Goal: Task Accomplishment & Management: Use online tool/utility

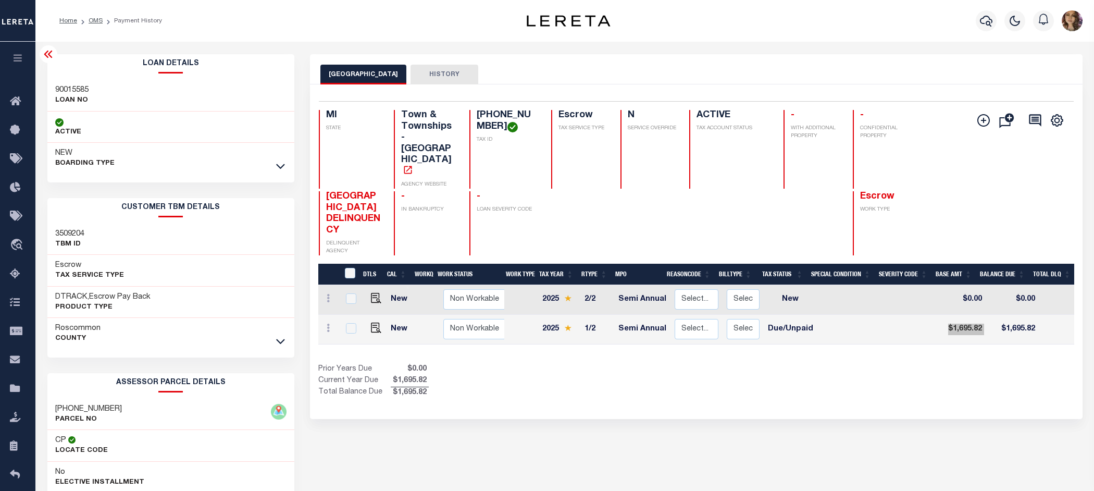
scroll to position [0, 213]
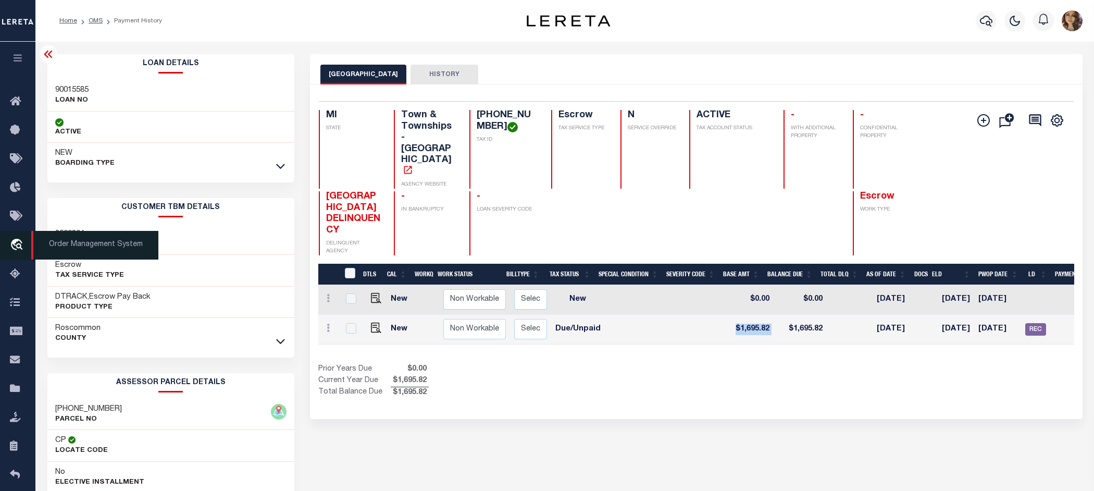
click at [85, 243] on span "Order Management System" at bounding box center [94, 245] width 127 height 29
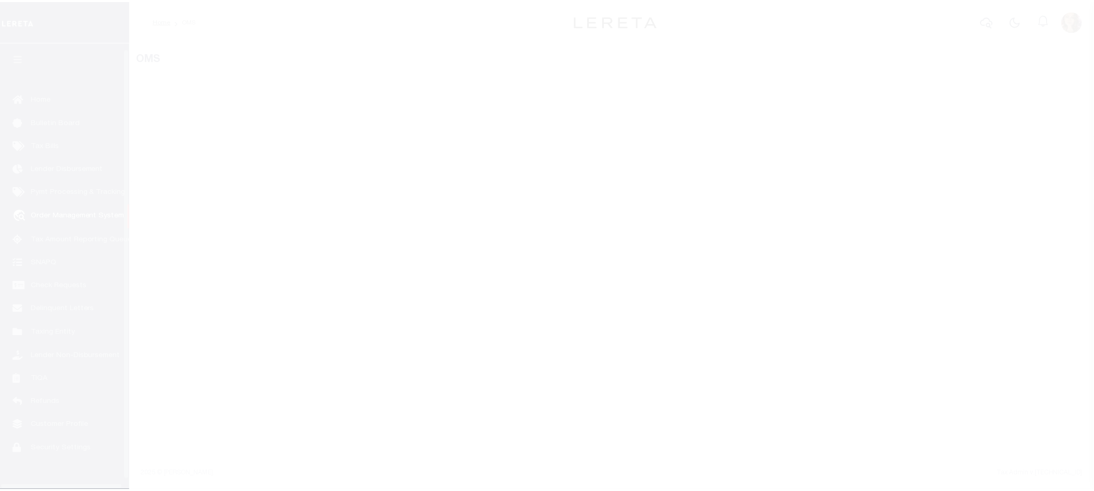
scroll to position [16, 0]
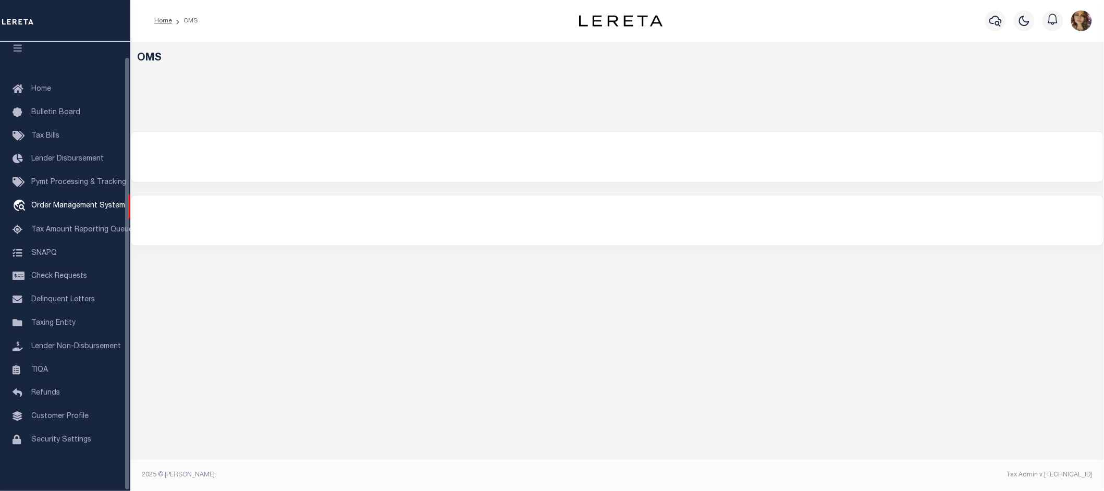
select select "200"
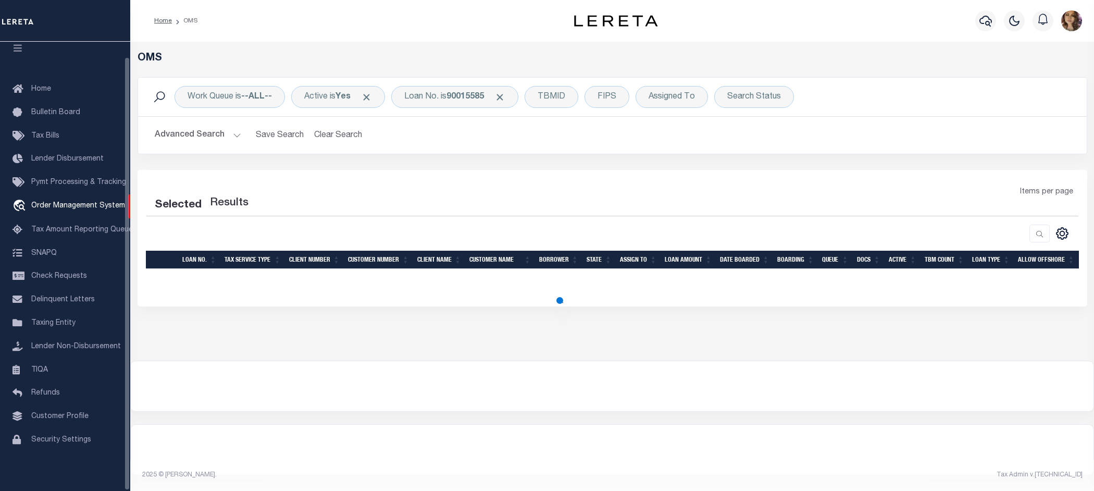
select select "200"
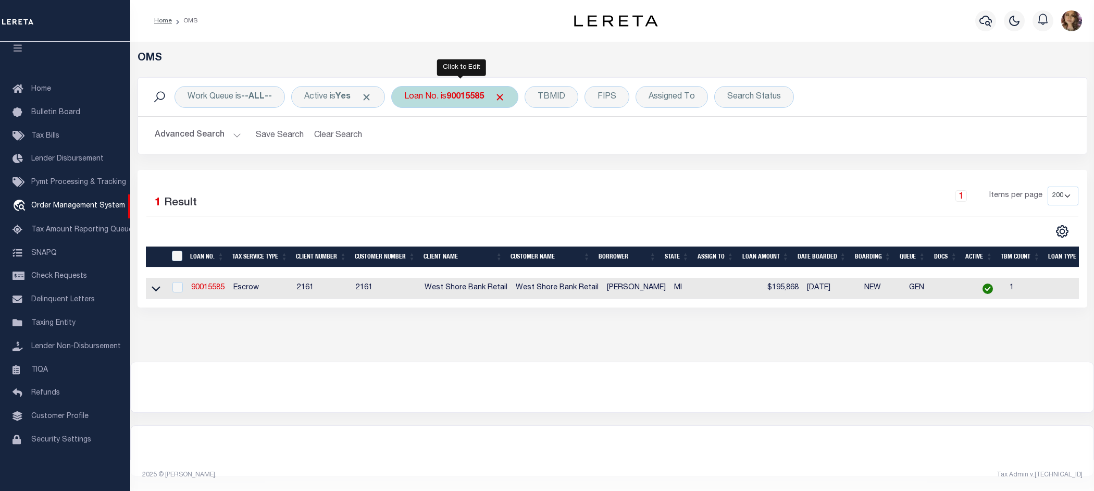
click at [442, 95] on div "Loan No. is 90015585" at bounding box center [454, 97] width 127 height 22
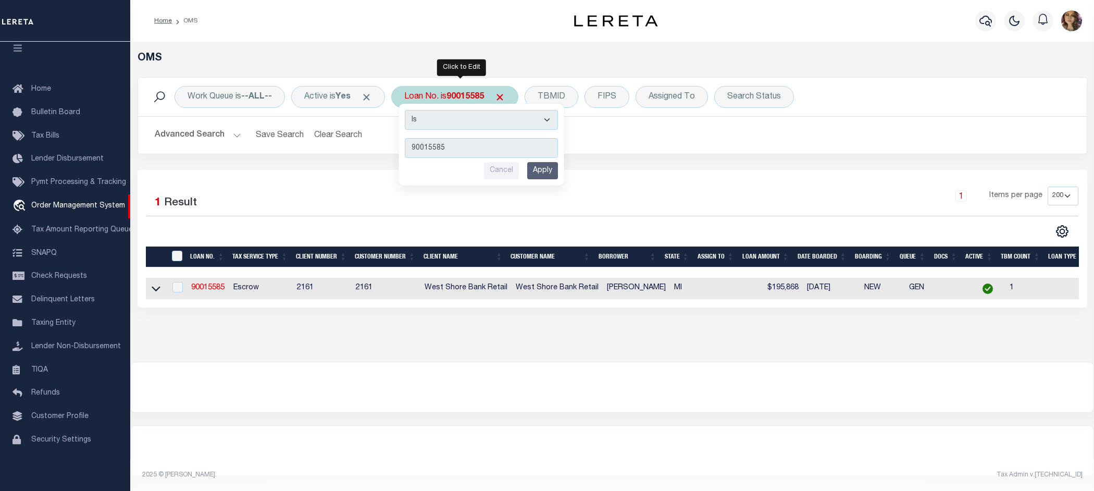
type input "107819"
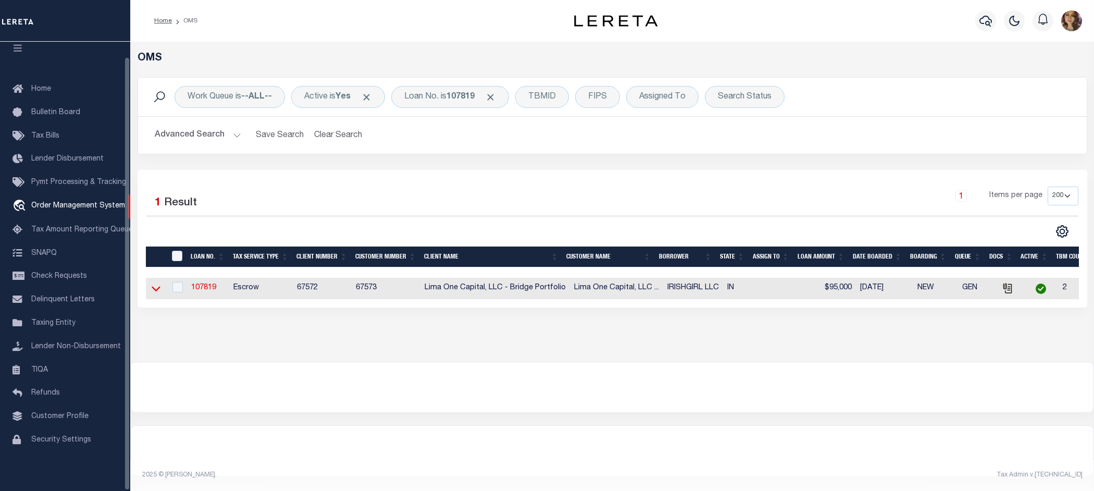
click at [154, 290] on icon at bounding box center [156, 288] width 9 height 11
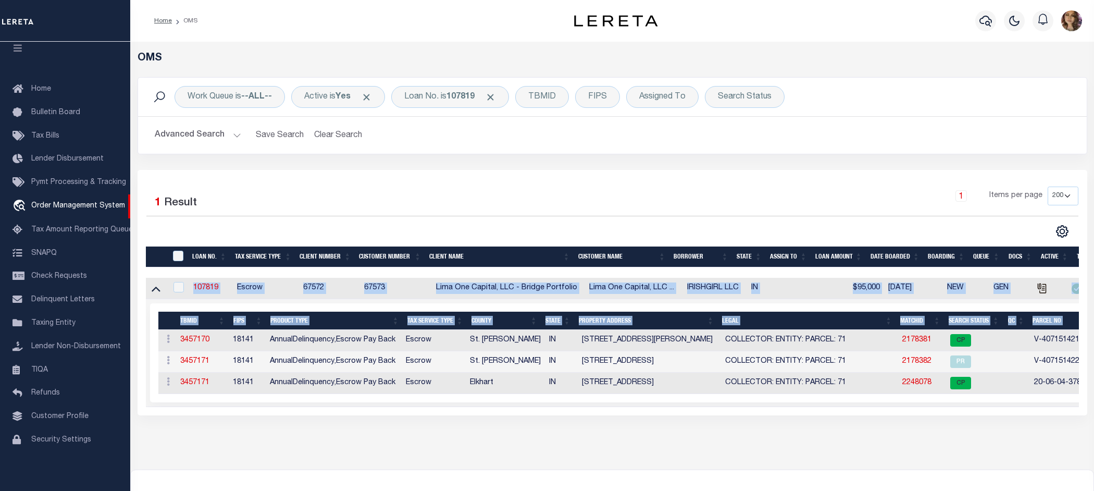
drag, startPoint x: 822, startPoint y: 410, endPoint x: 872, endPoint y: 413, distance: 50.2
click at [872, 407] on div "LOAN NO. Tax Service Type Client Number Customer Number Client Name Customer Na…" at bounding box center [612, 342] width 933 height 129
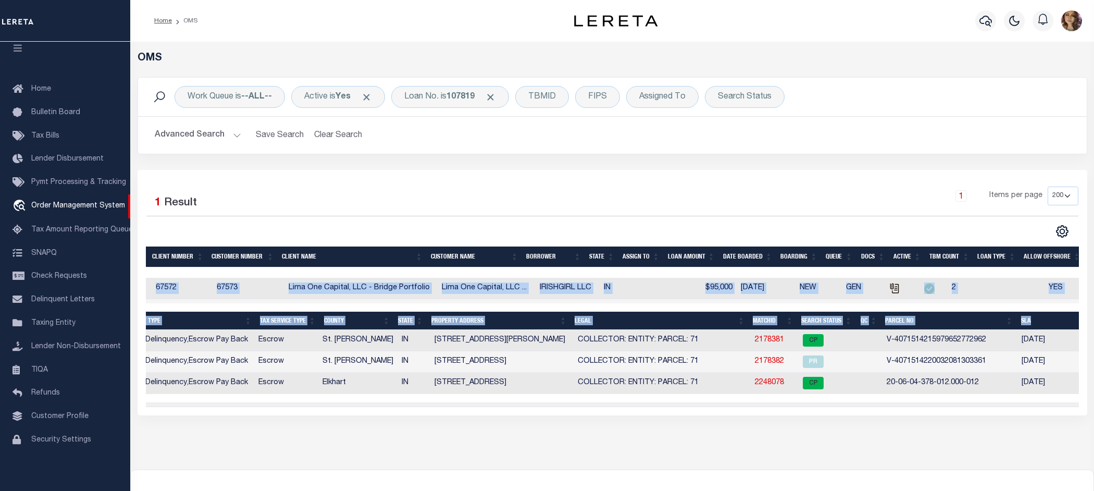
scroll to position [0, 150]
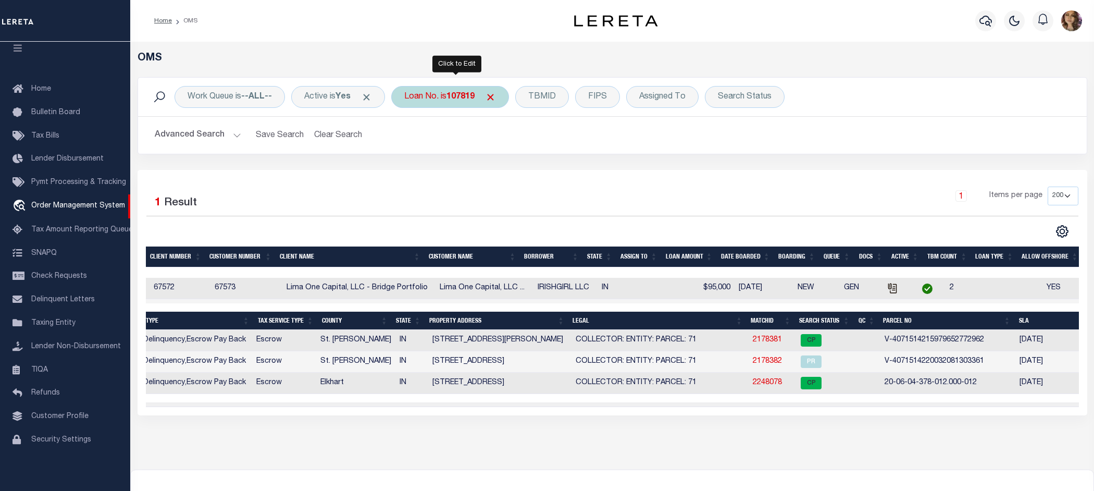
click at [460, 97] on b "107819" at bounding box center [461, 97] width 28 height 8
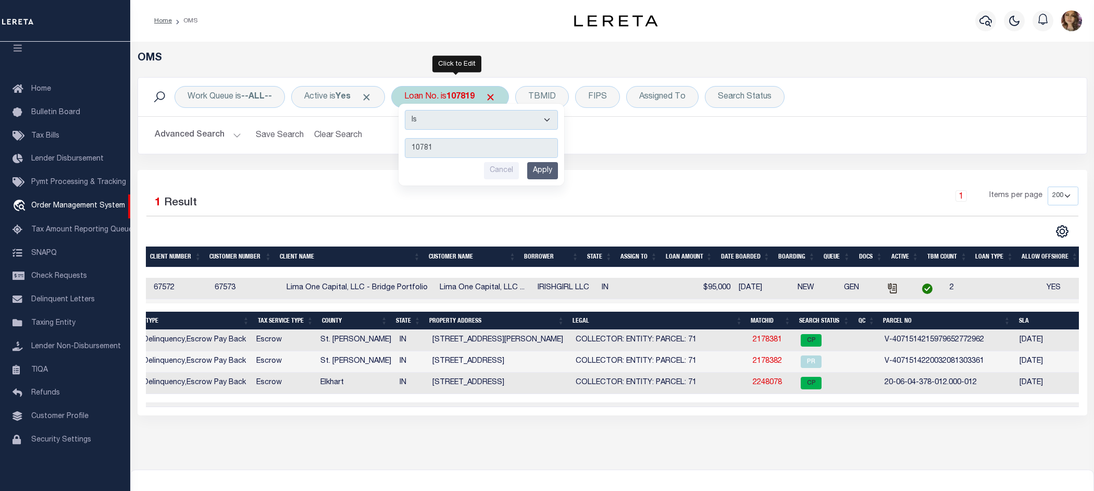
type input "107819"
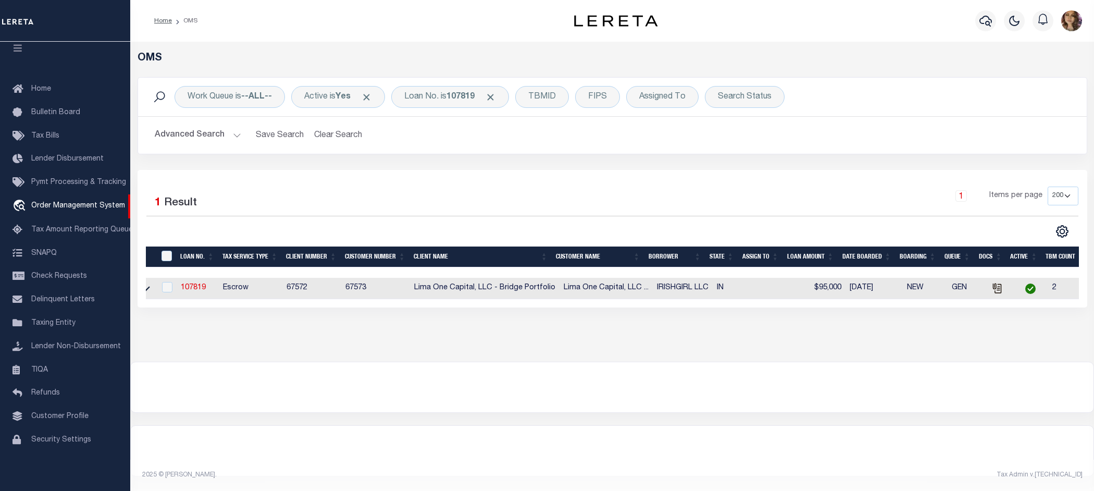
scroll to position [0, 0]
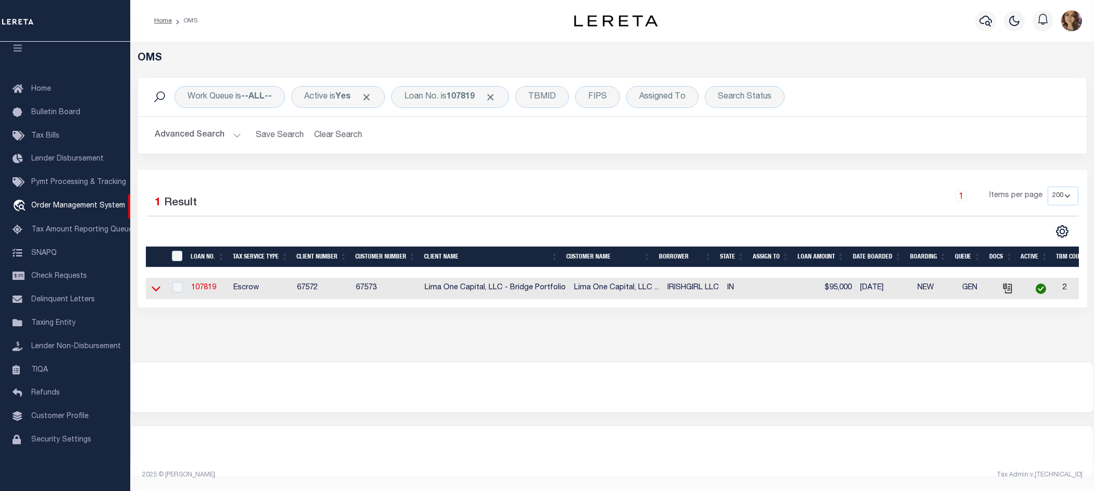
click at [155, 288] on icon at bounding box center [156, 288] width 9 height 11
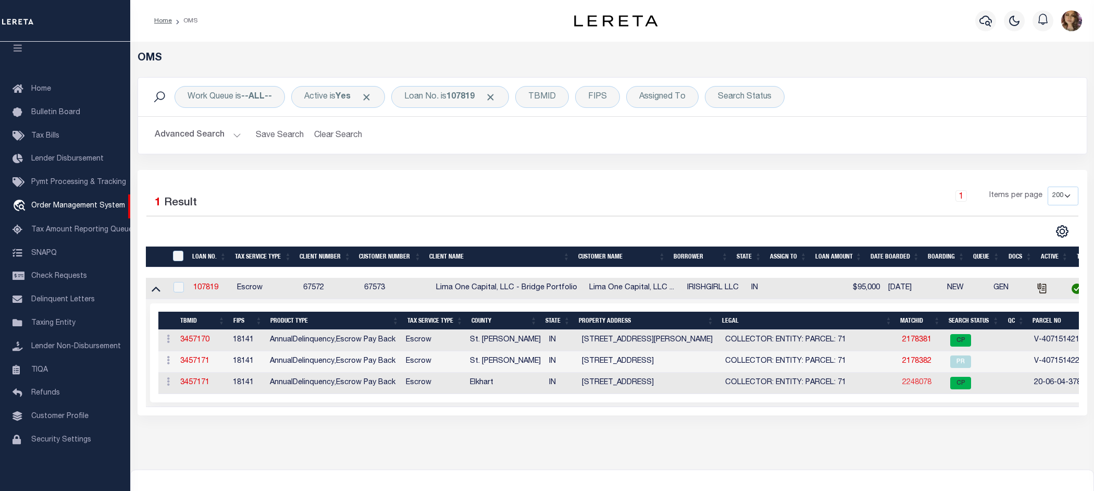
click at [906, 386] on link "2248078" at bounding box center [917, 382] width 29 height 7
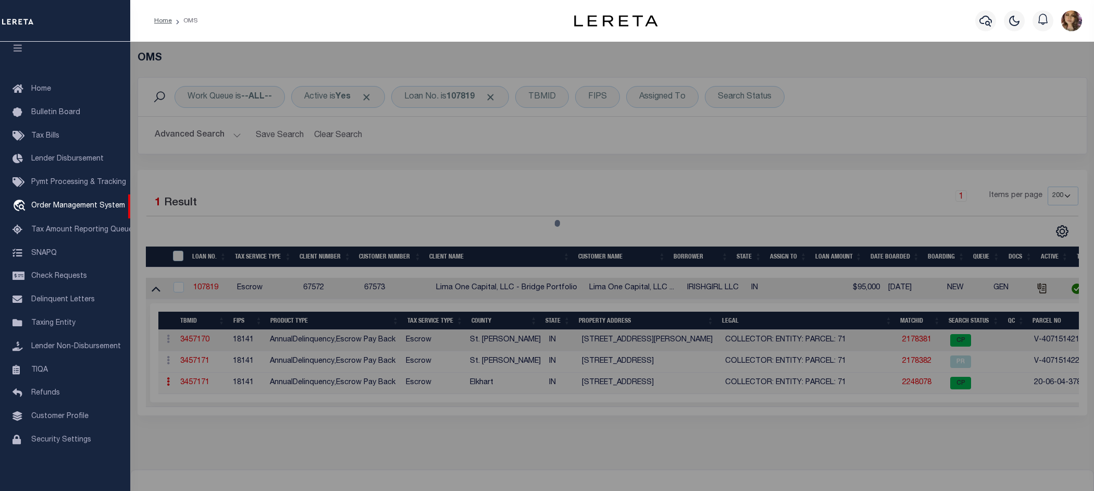
checkbox input "false"
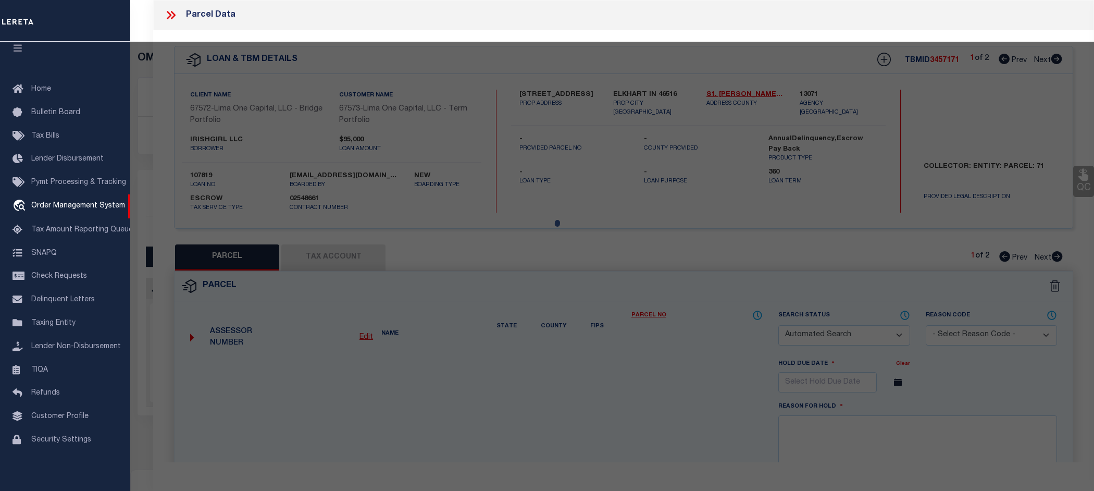
select select "CP"
select select "ADL"
type input "IRISHGIRL LLC"
select select "AGW"
select select "LEG"
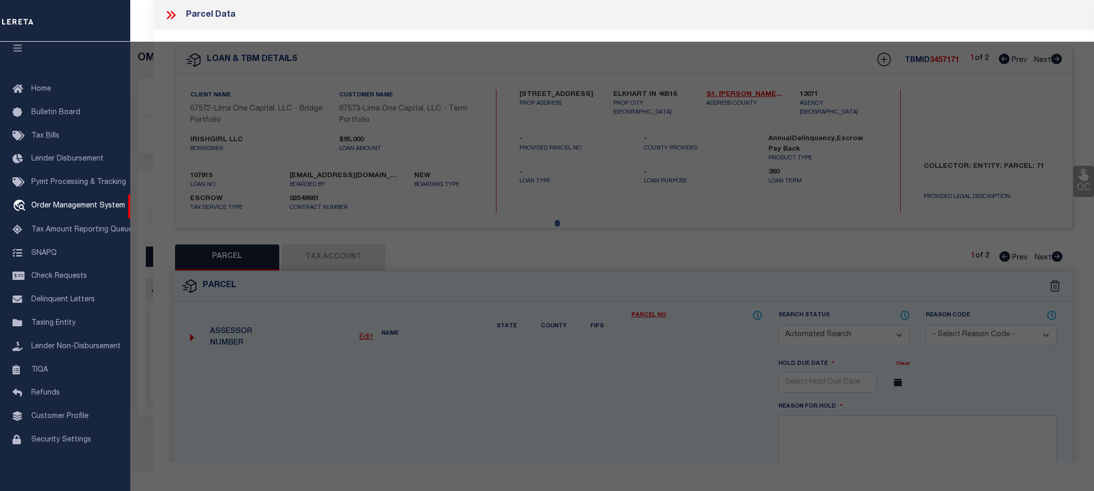
type input "704 [GEOGRAPHIC_DATA]"
checkbox input "false"
type textarea "BEESONS 4TH 25FT E SIDE LOT 100 & 18FT W SIDE LOT 101 (TIF 110"
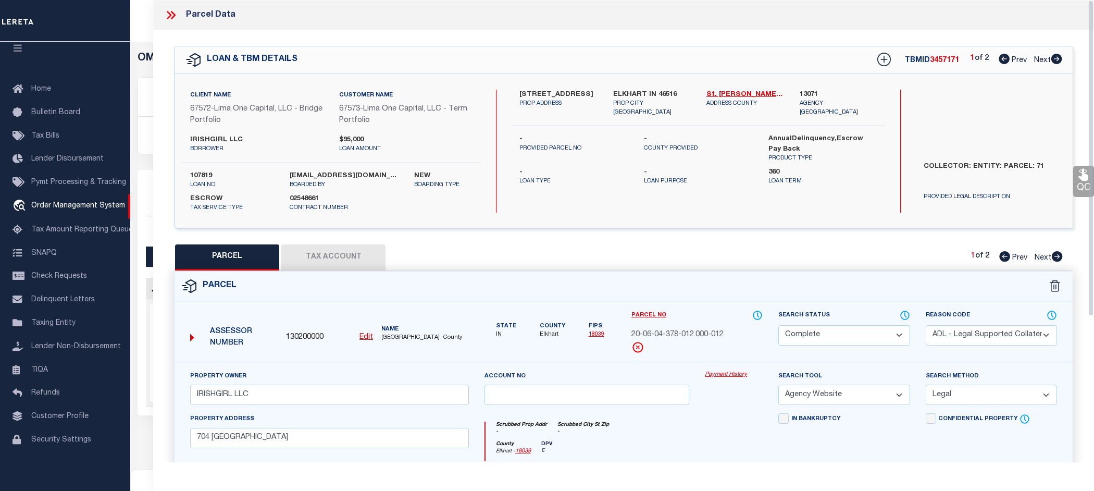
click at [723, 374] on link "Payment History" at bounding box center [734, 374] width 58 height 9
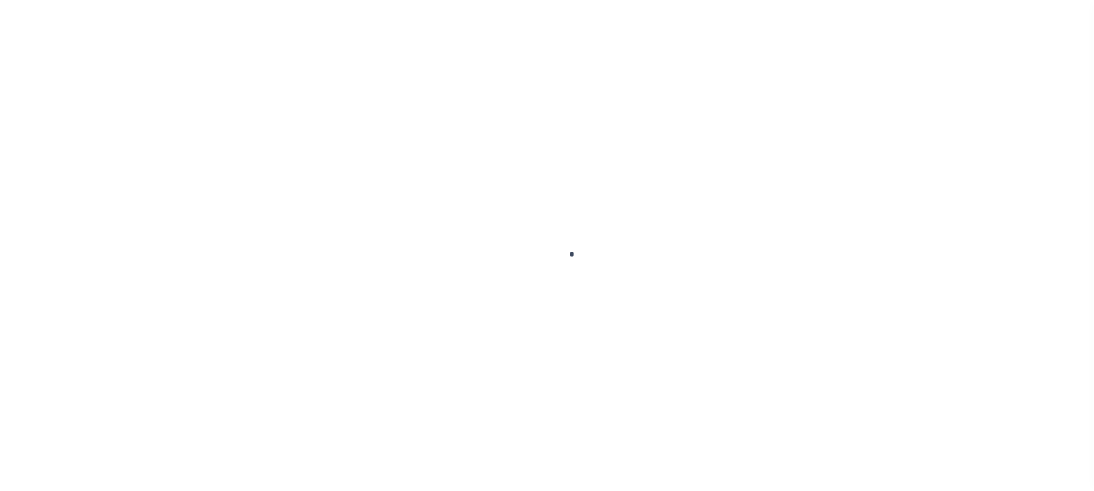
scroll to position [16, 0]
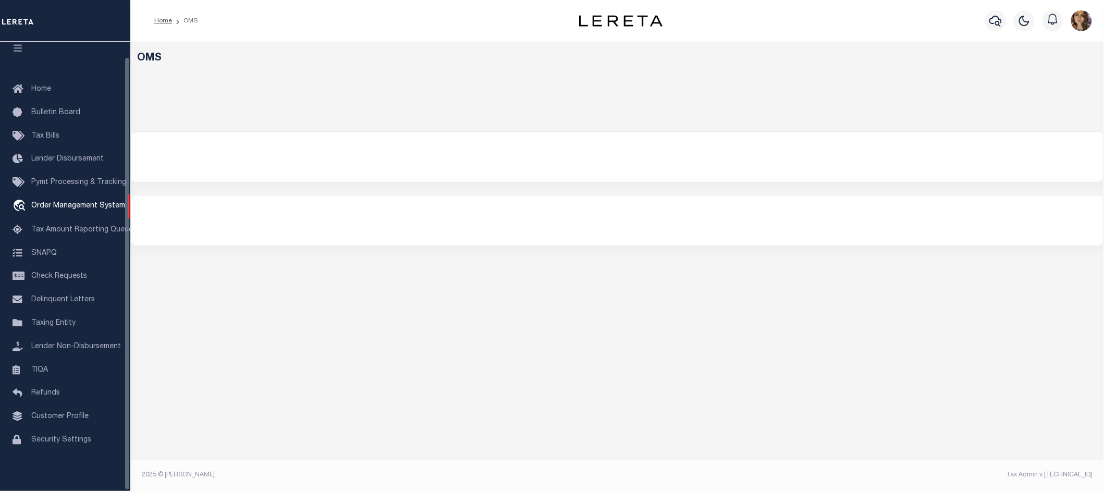
select select "200"
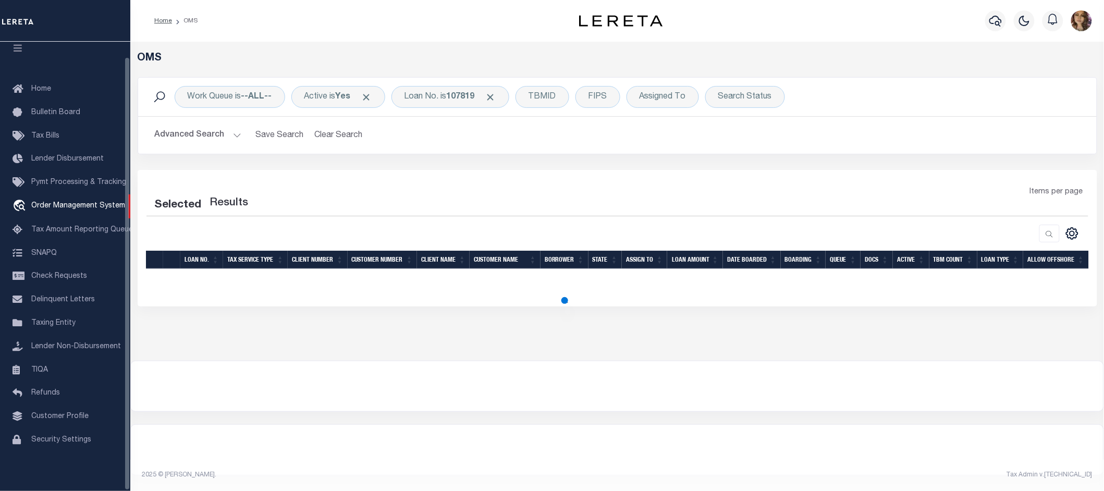
select select "200"
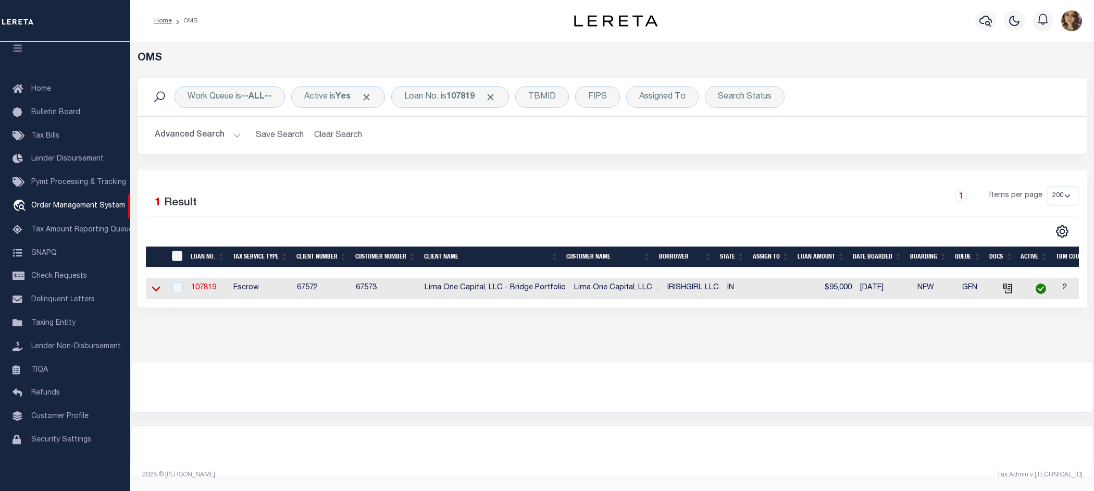
click at [153, 290] on icon at bounding box center [156, 289] width 9 height 5
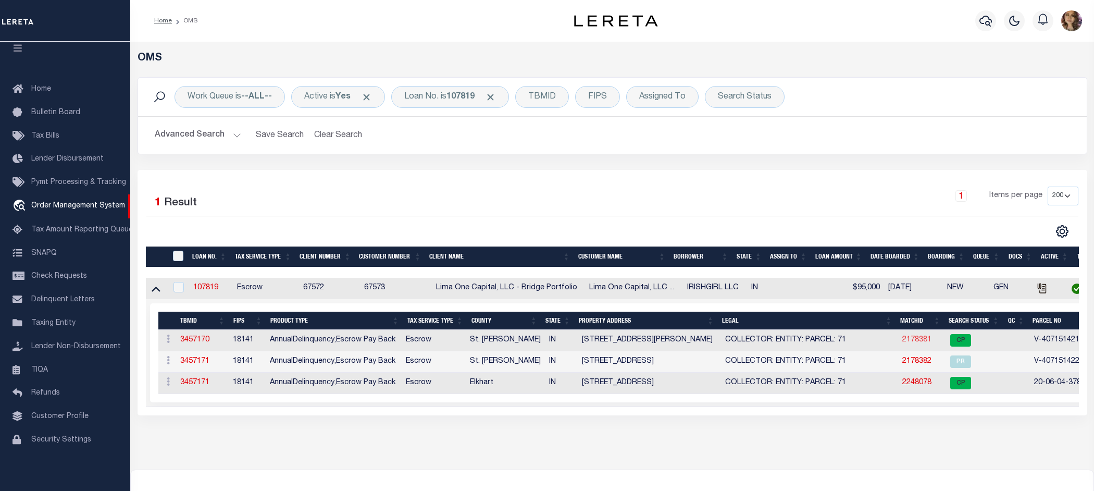
click at [909, 342] on link "2178381" at bounding box center [917, 339] width 29 height 7
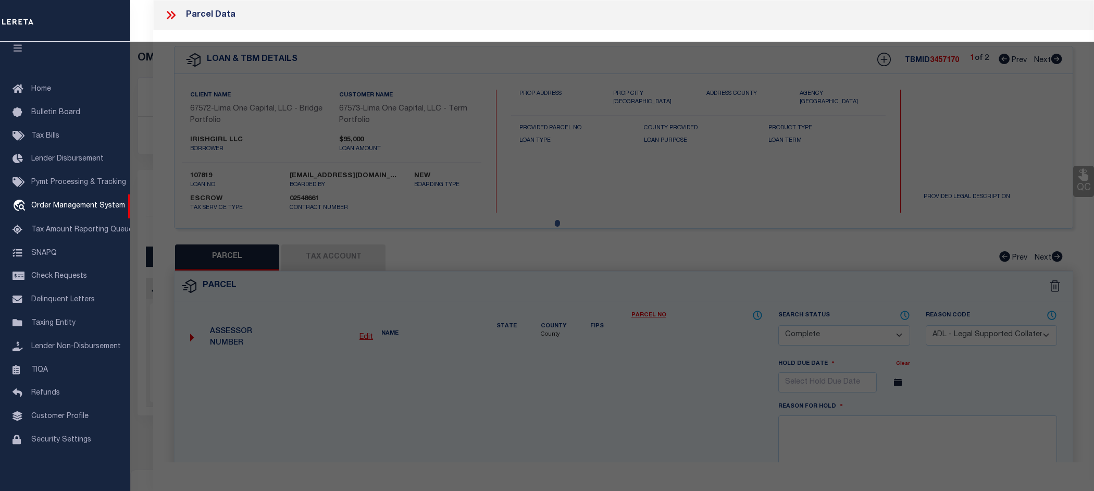
select select "AS"
select select
checkbox input "false"
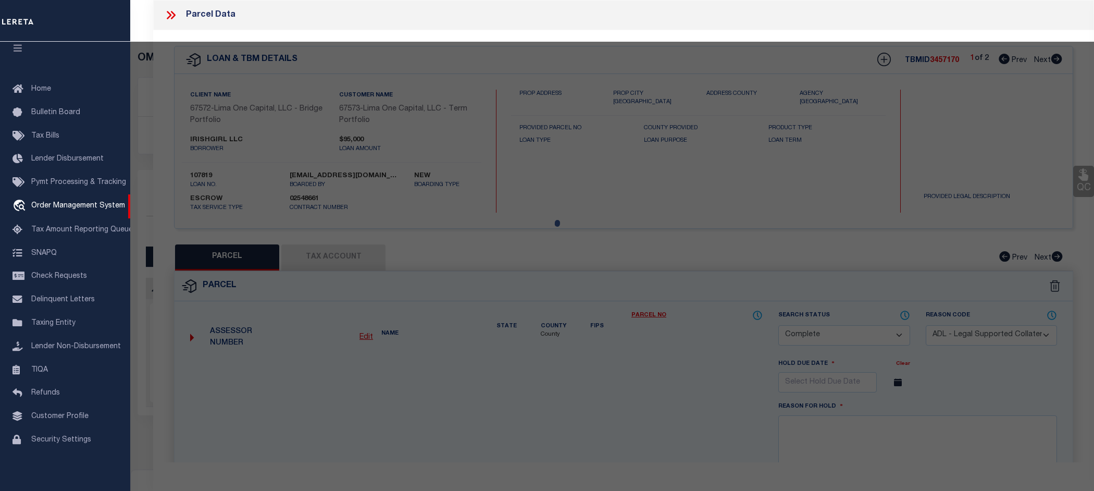
checkbox input "false"
select select "CP"
select select "AGW"
select select
type input "421 WEST LAWRENCE STREET"
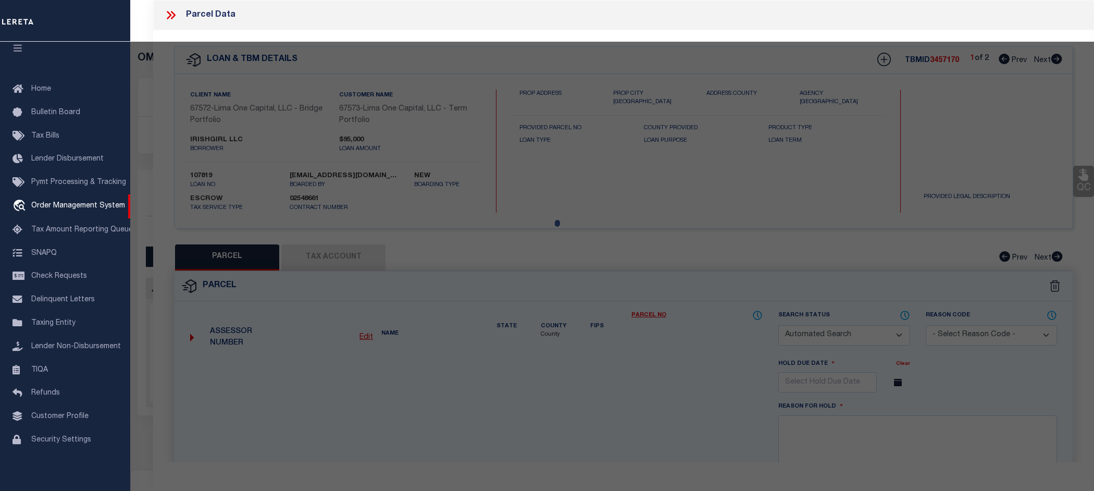
checkbox input "false"
type input "MISHAWAKA IN 46545"
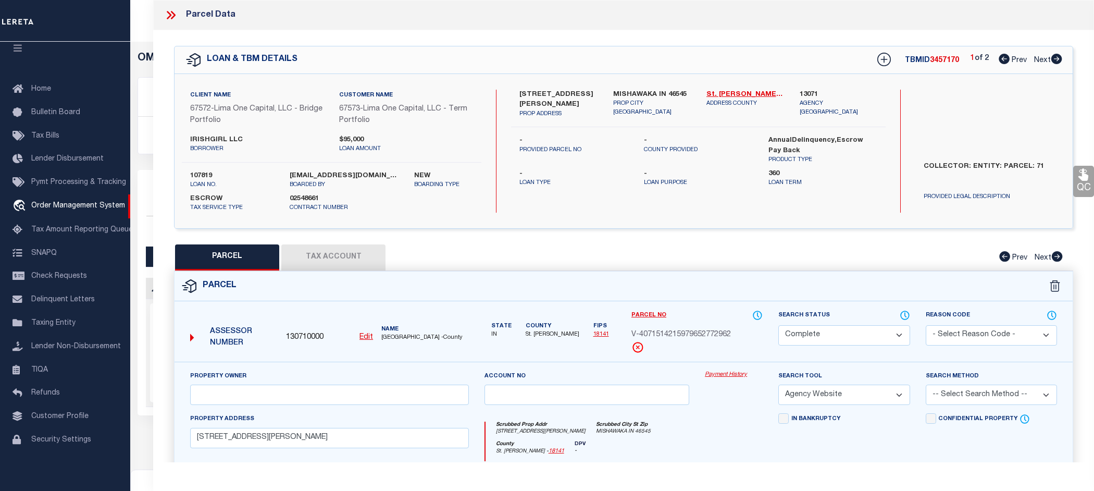
click at [727, 375] on link "Payment History" at bounding box center [734, 374] width 58 height 9
click at [168, 14] on icon at bounding box center [169, 15] width 5 height 8
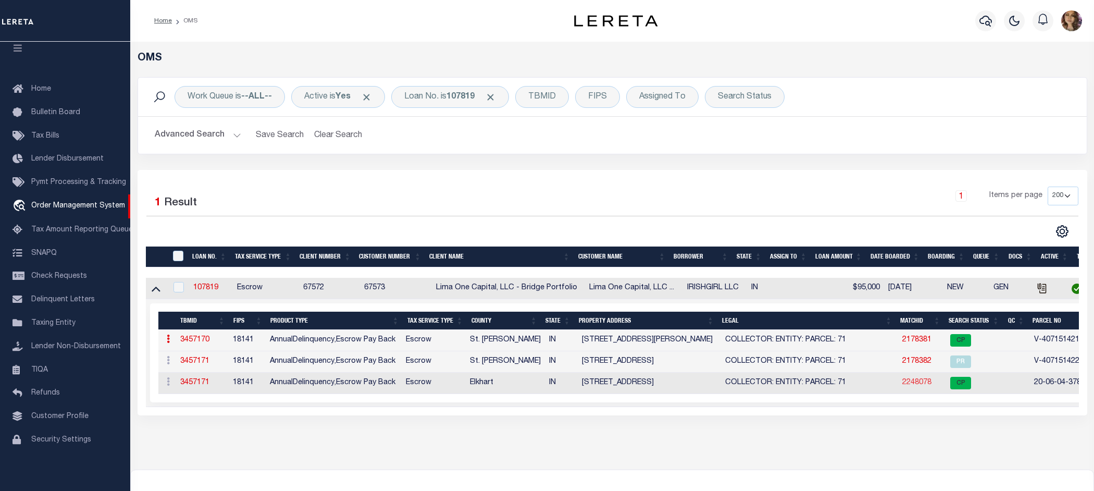
click at [916, 386] on link "2248078" at bounding box center [917, 382] width 29 height 7
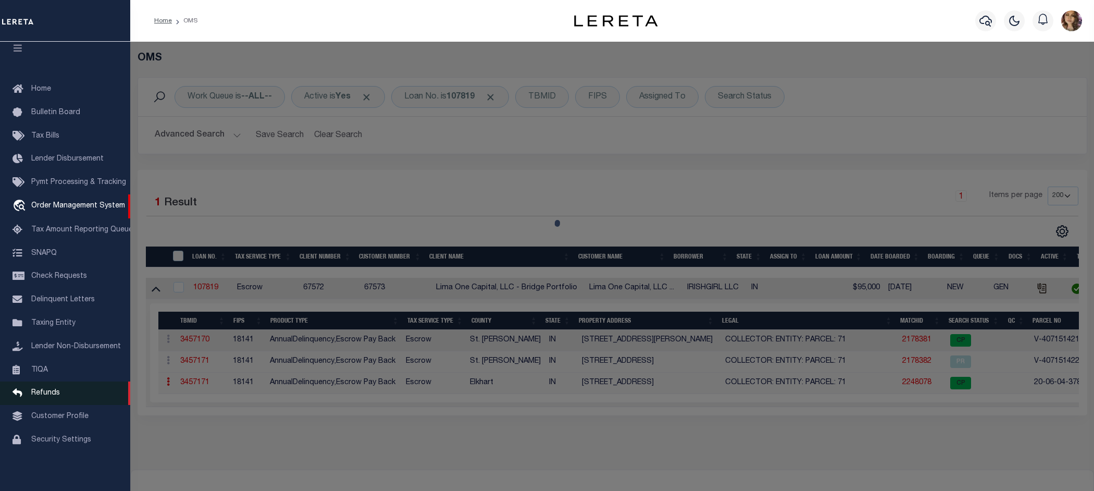
select select "AS"
select select
checkbox input "false"
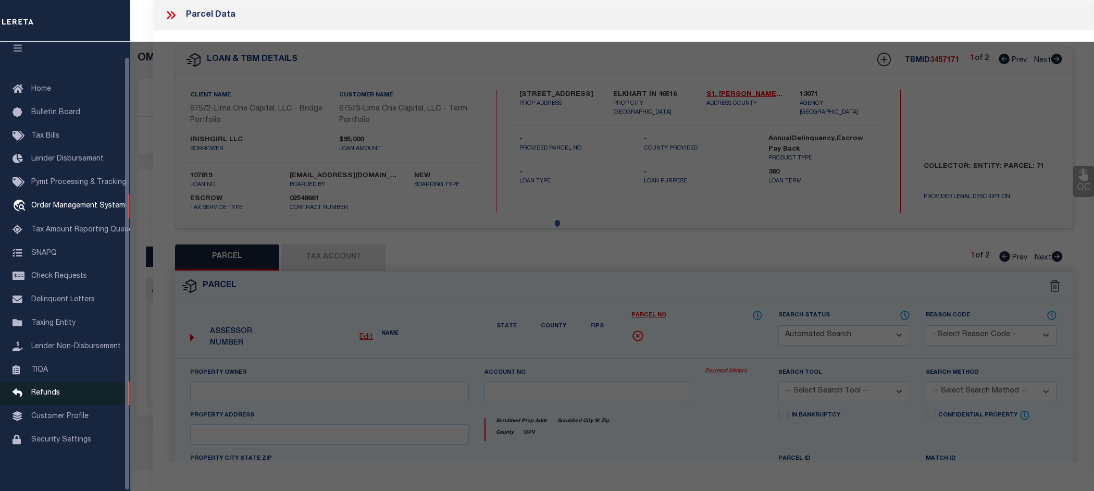
select select "CP"
select select "ADL"
type input "IRISHGIRL LLC"
select select "AGW"
select select "LEG"
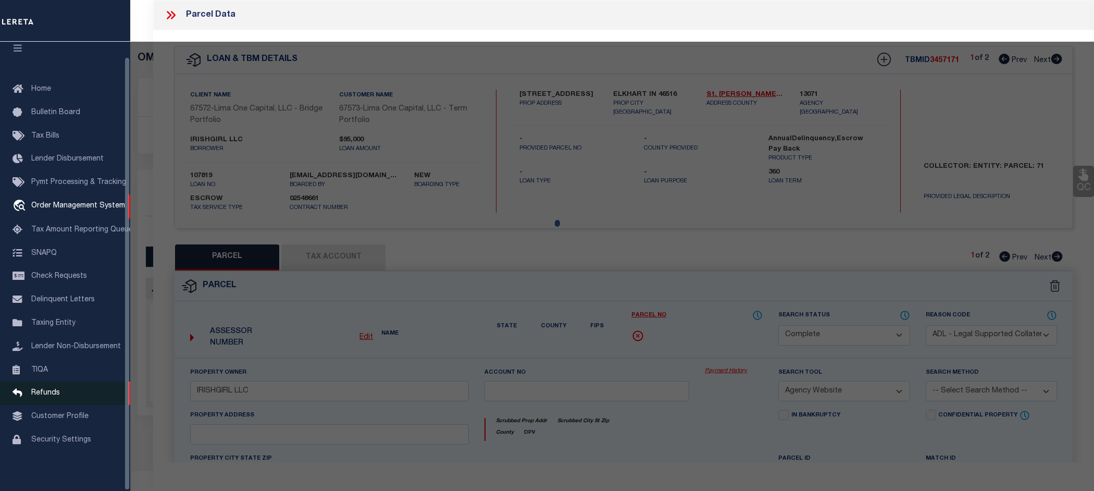
type input "704 MIDDLEBURY"
checkbox input "false"
type textarea "BEESONS 4TH 25FT E SIDE LOT 100 & 18FT W SIDE LOT 101 (TIF 110"
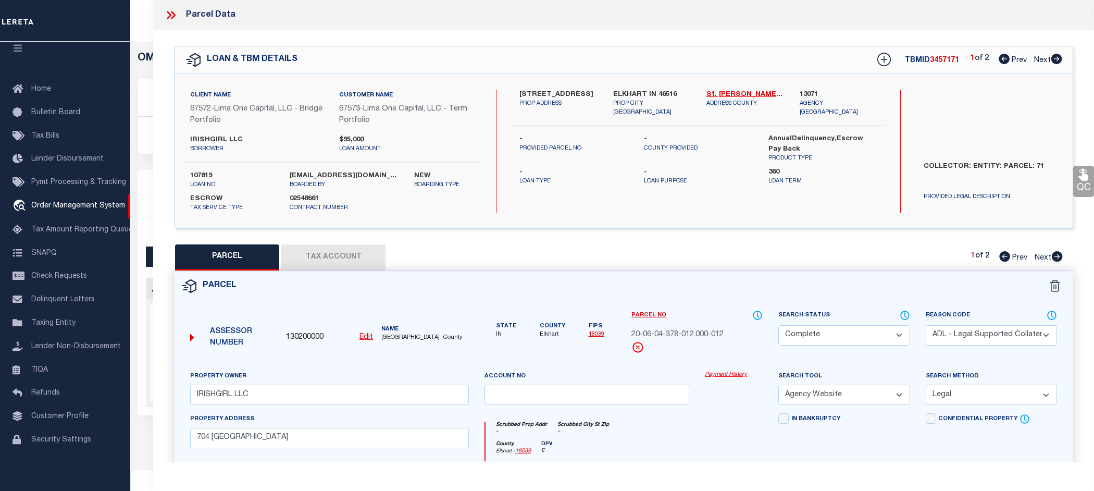
click at [722, 377] on link "Payment History" at bounding box center [734, 374] width 58 height 9
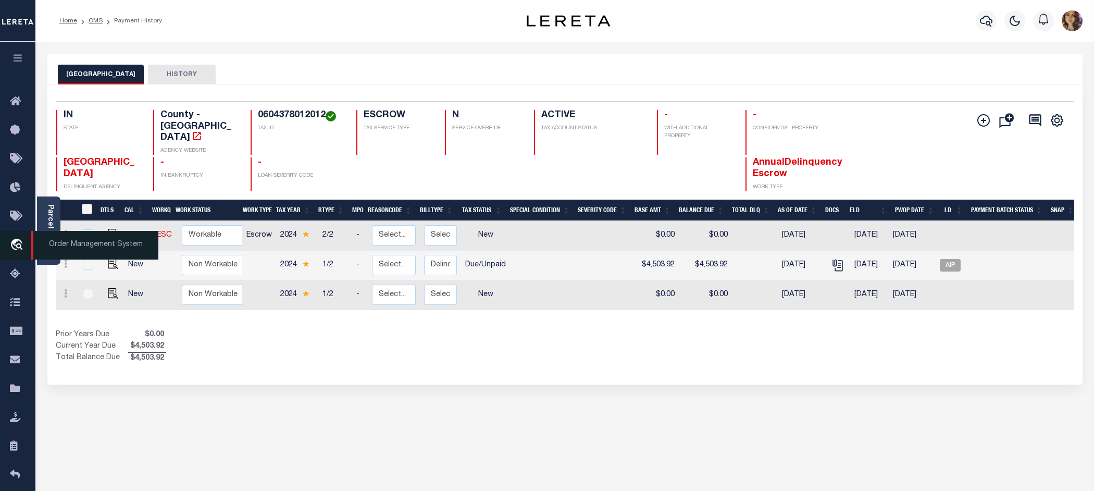
drag, startPoint x: 70, startPoint y: 243, endPoint x: 102, endPoint y: 241, distance: 31.4
click at [70, 243] on span "Order Management System" at bounding box center [94, 245] width 127 height 29
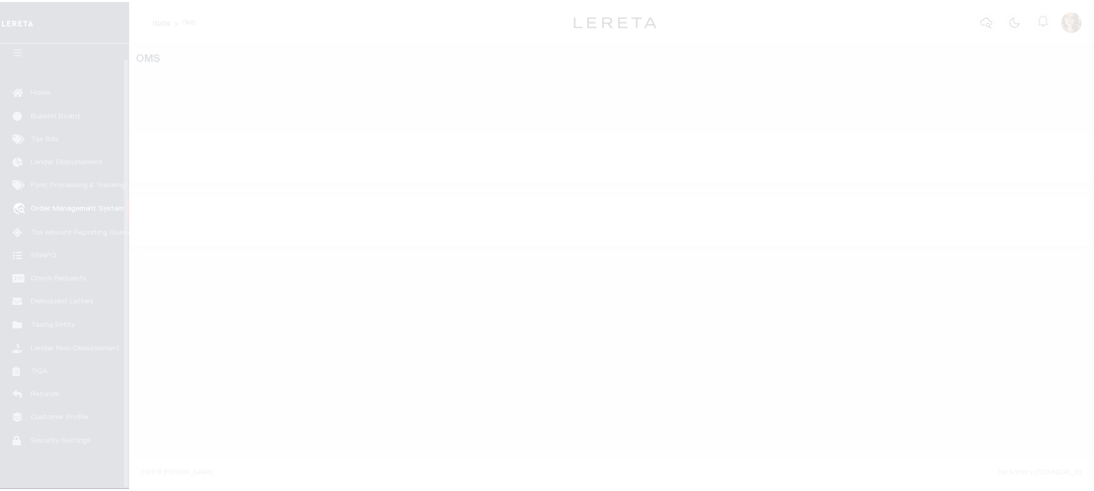
scroll to position [16, 0]
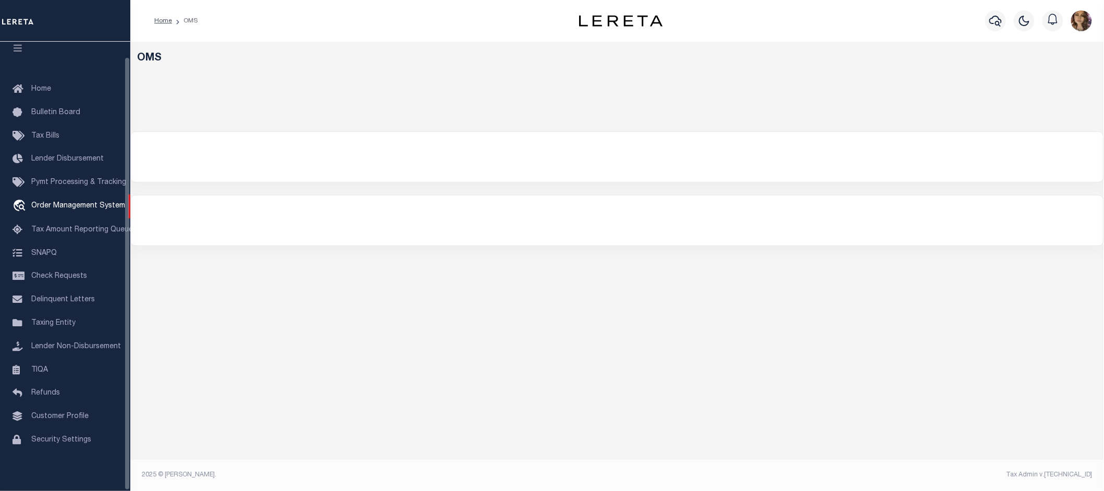
select select "200"
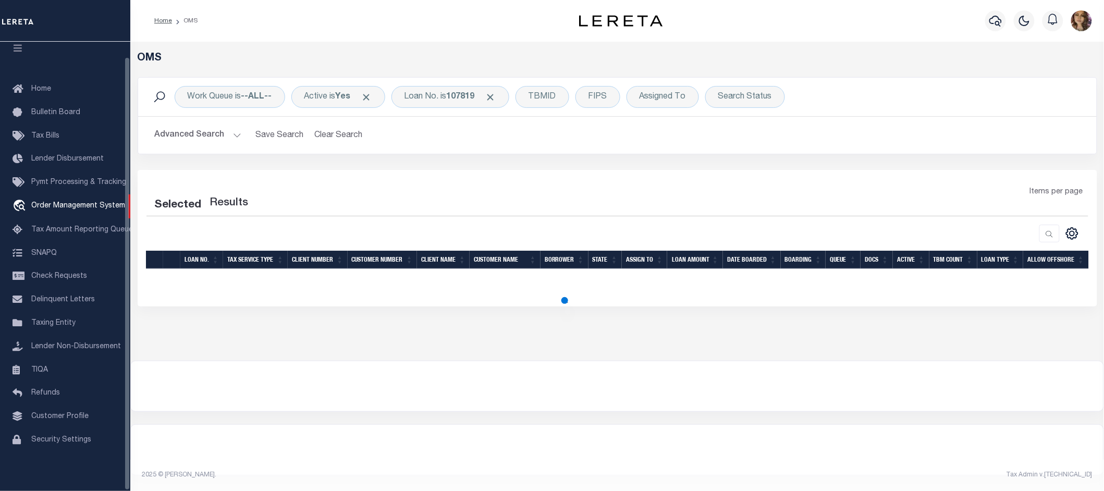
select select "200"
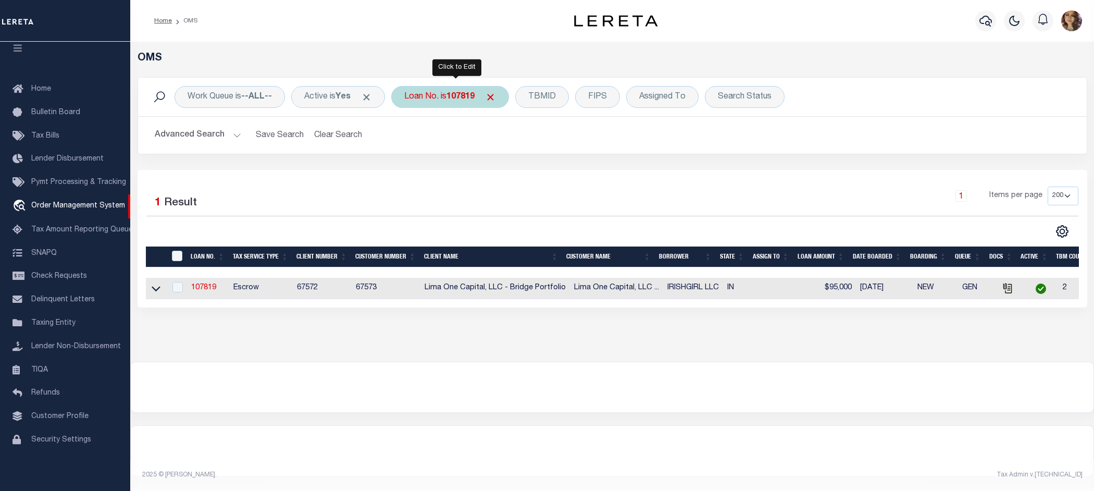
click at [455, 97] on b "107819" at bounding box center [461, 97] width 28 height 8
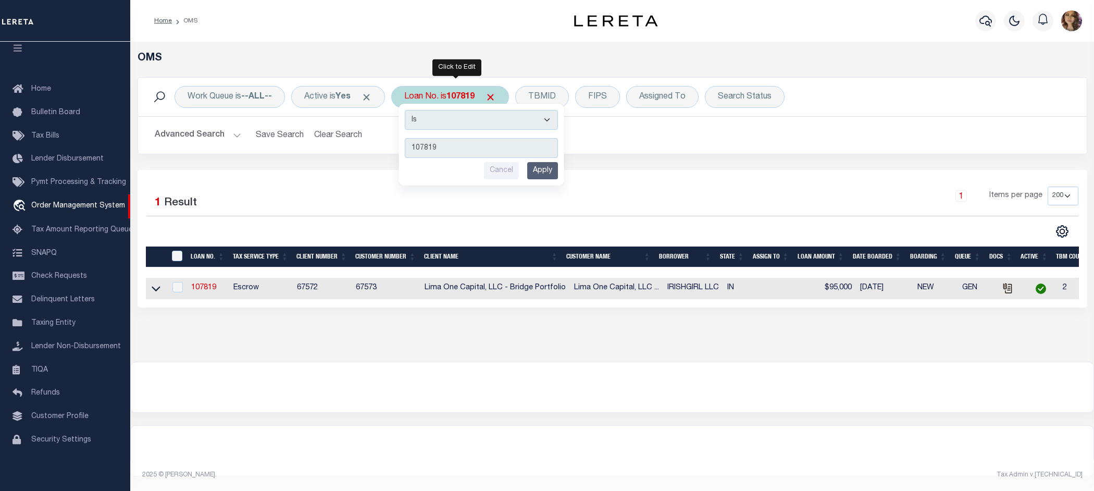
type input "10020550"
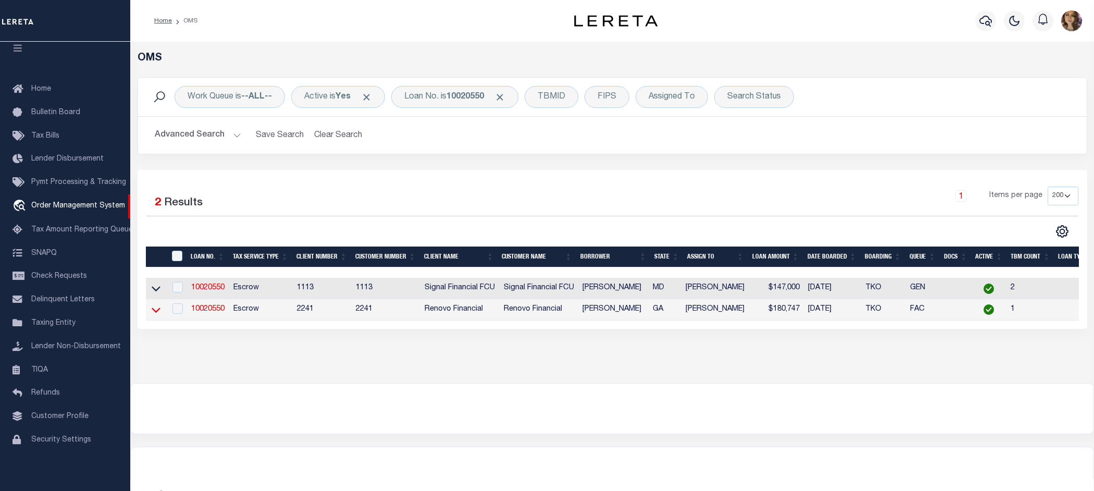
click at [155, 315] on icon at bounding box center [156, 309] width 9 height 11
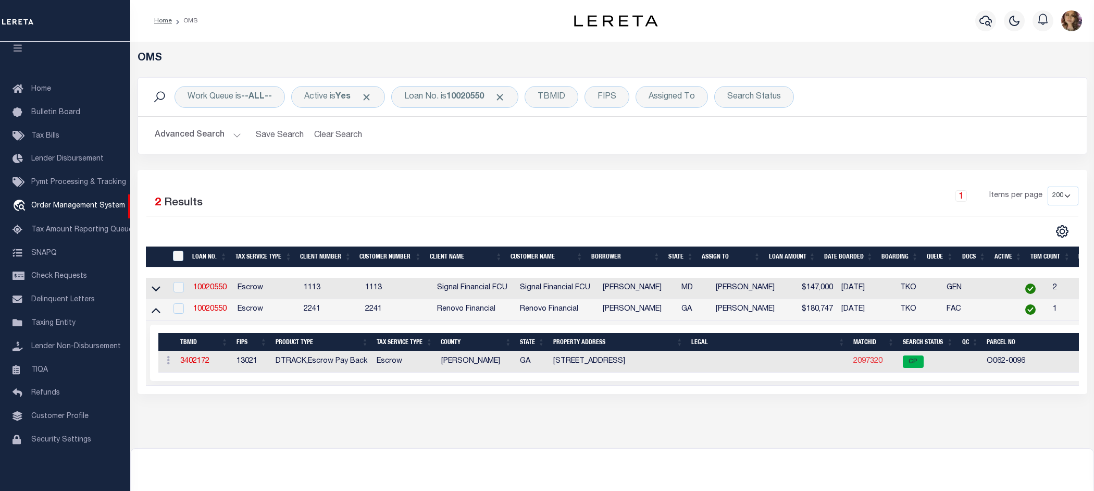
click at [869, 365] on link "2097320" at bounding box center [868, 360] width 29 height 7
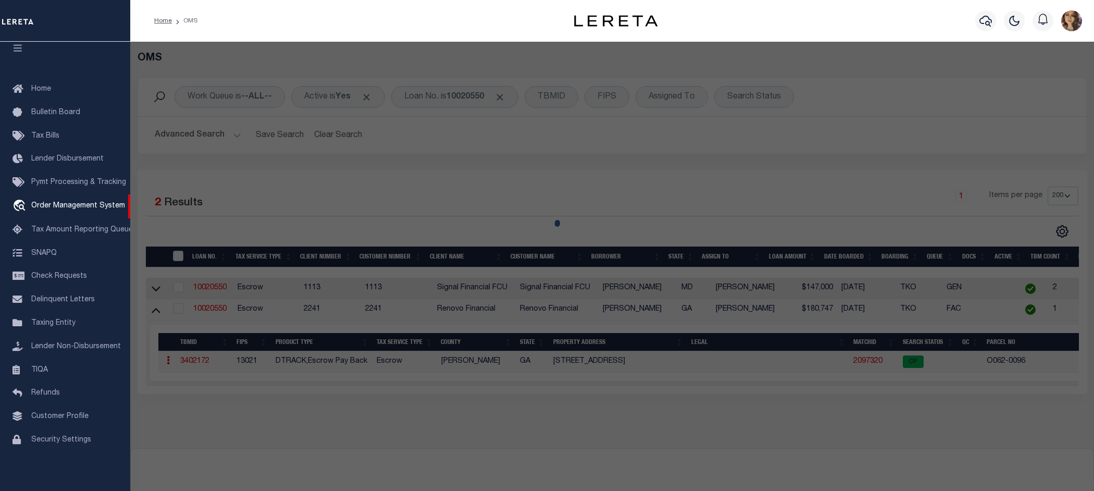
checkbox input "false"
select select "CP"
type input "GUIDO DOMINICK"
select select "AGW"
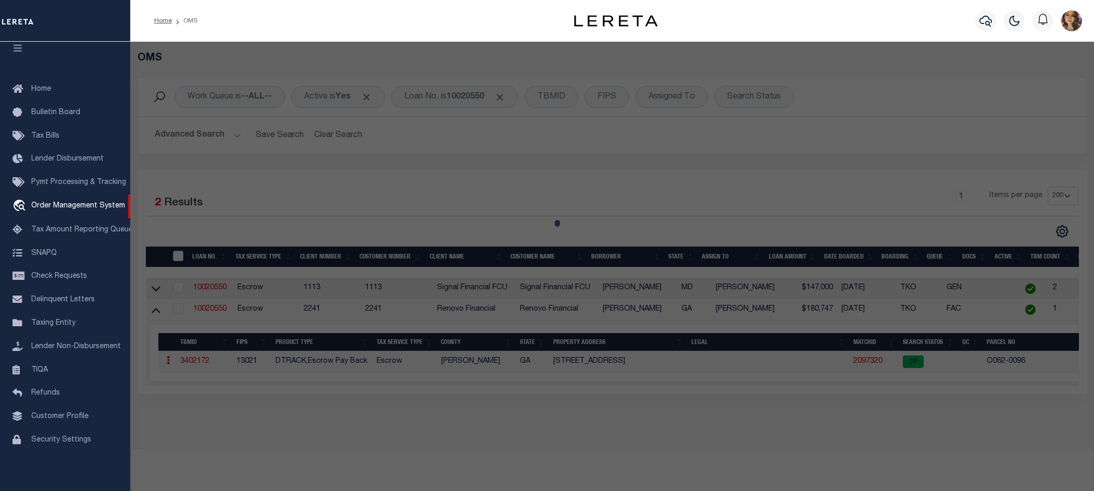
select select
type input "[STREET_ADDRESS]"
type input "MACON, GA 31204"
type textarea "Acres 0.15"
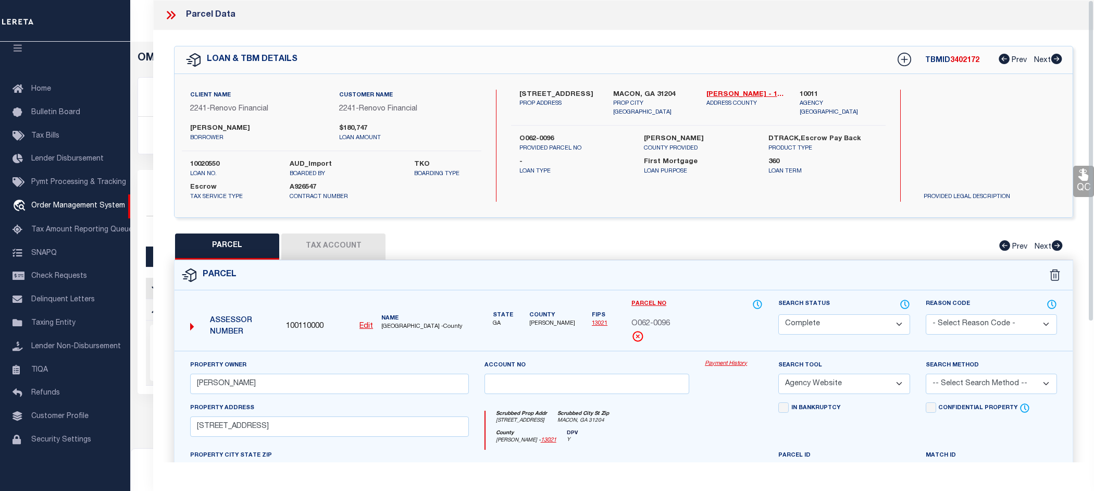
click at [733, 364] on link "Payment History" at bounding box center [734, 364] width 58 height 9
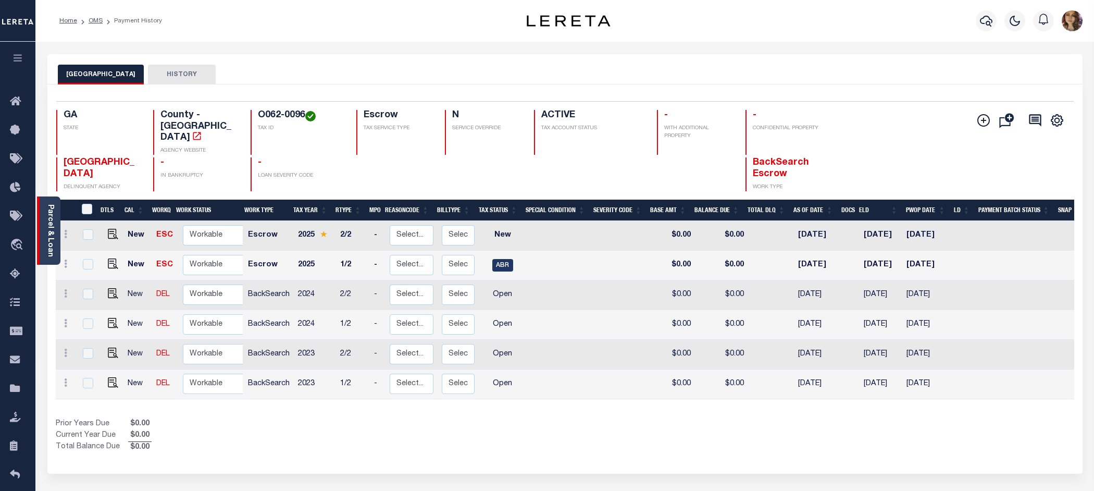
click at [47, 208] on link "Parcel & Loan" at bounding box center [49, 230] width 7 height 53
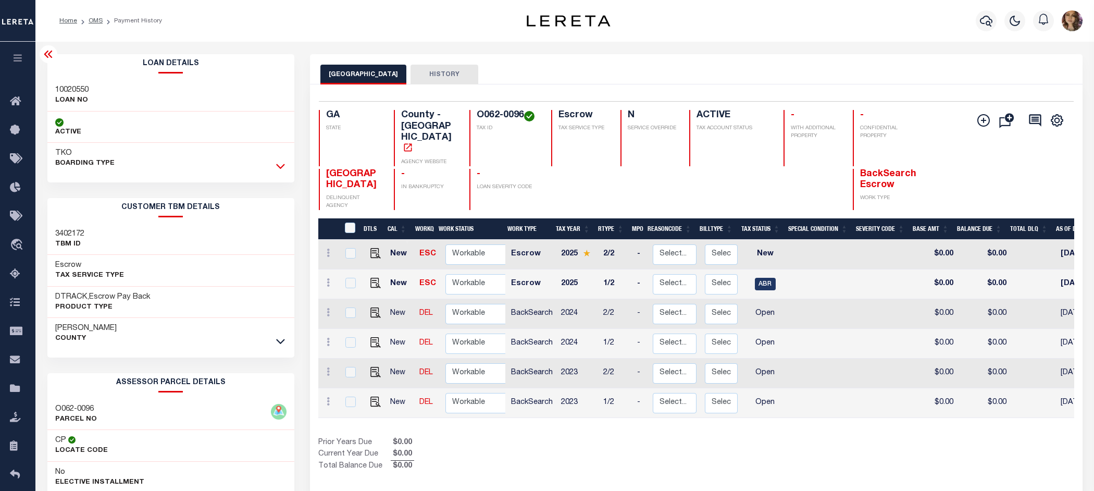
click at [284, 167] on icon at bounding box center [280, 165] width 9 height 11
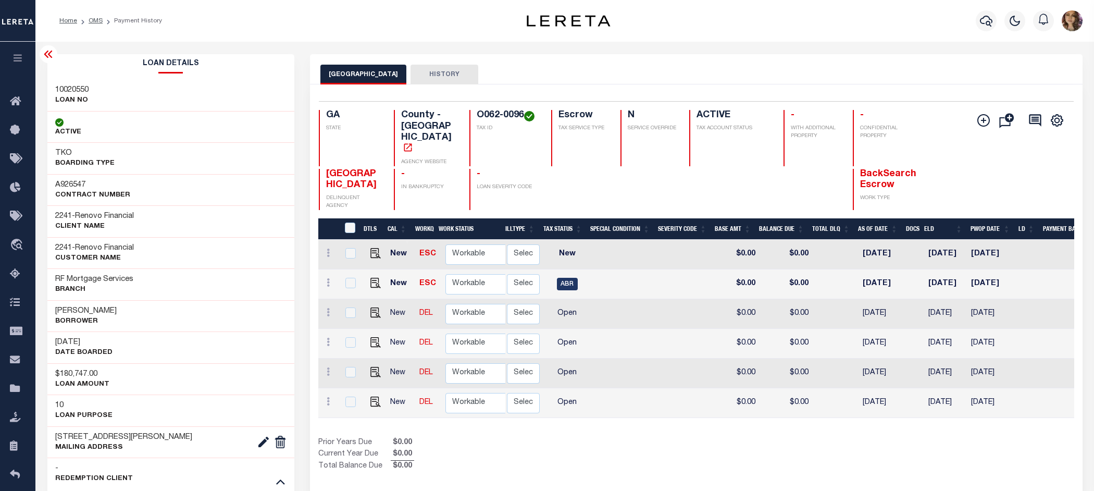
scroll to position [0, 196]
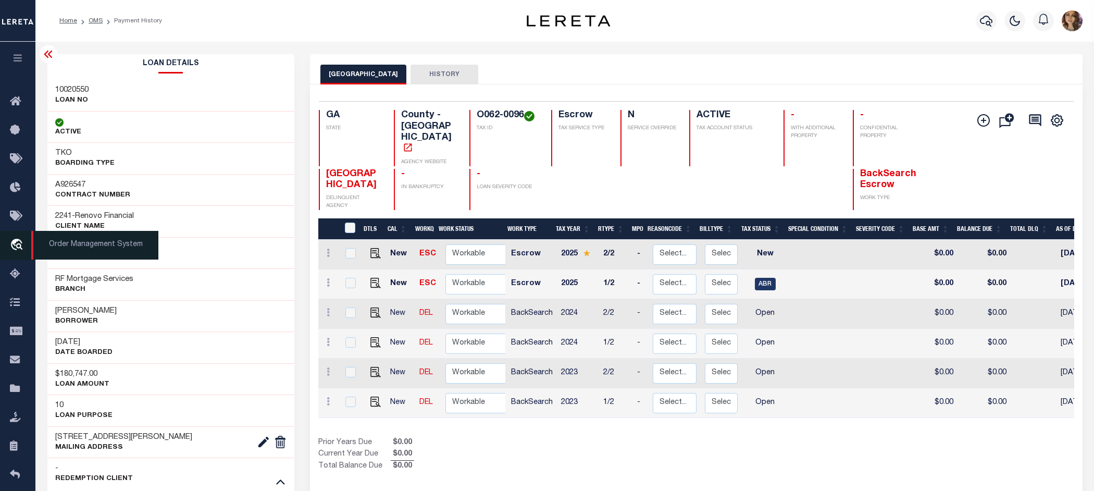
click at [93, 248] on span "Order Management System" at bounding box center [94, 245] width 127 height 29
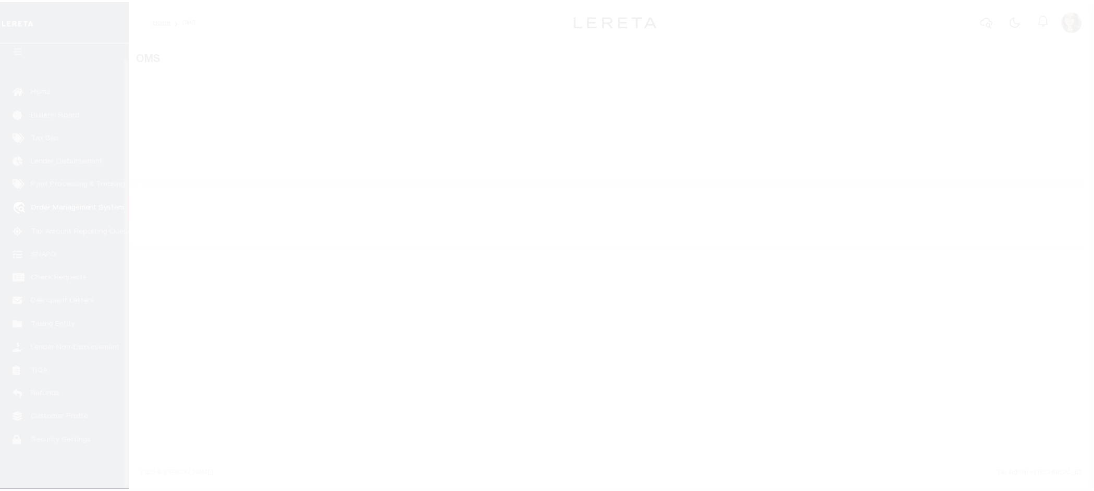
scroll to position [16, 0]
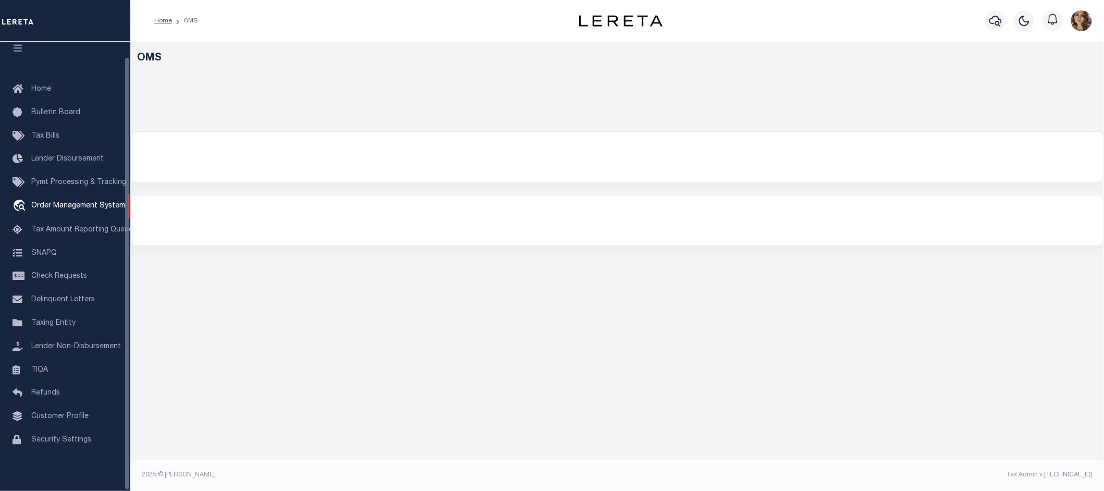
select select "200"
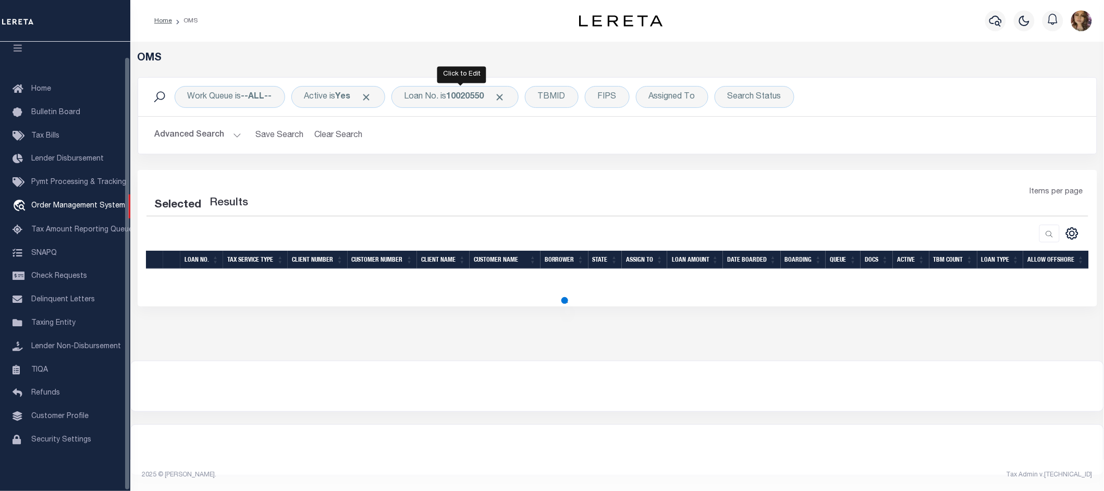
select select "200"
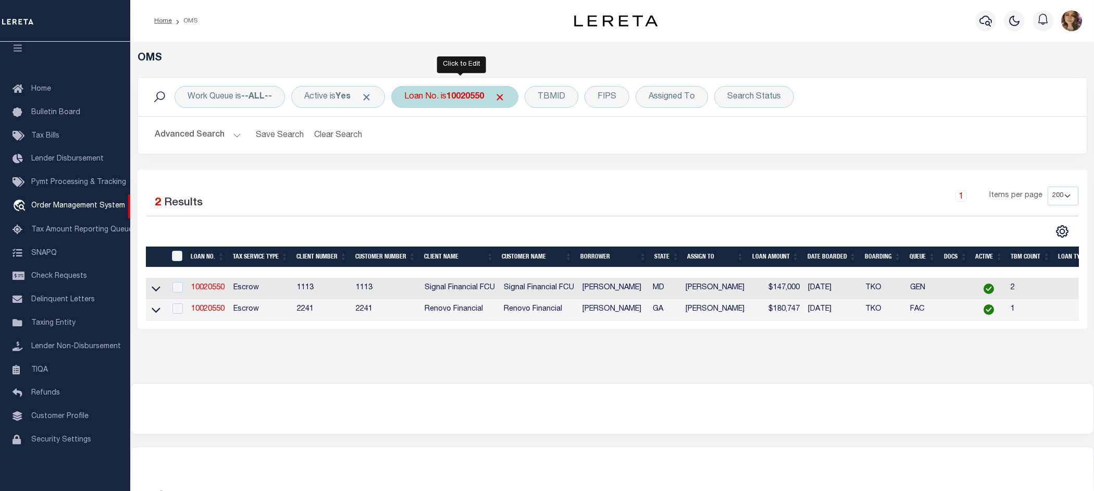
click at [457, 95] on b "10020550" at bounding box center [466, 97] width 38 height 8
click at [215, 313] on link "10020550" at bounding box center [207, 308] width 33 height 7
type input "10020550"
type input "[PERSON_NAME]"
select select
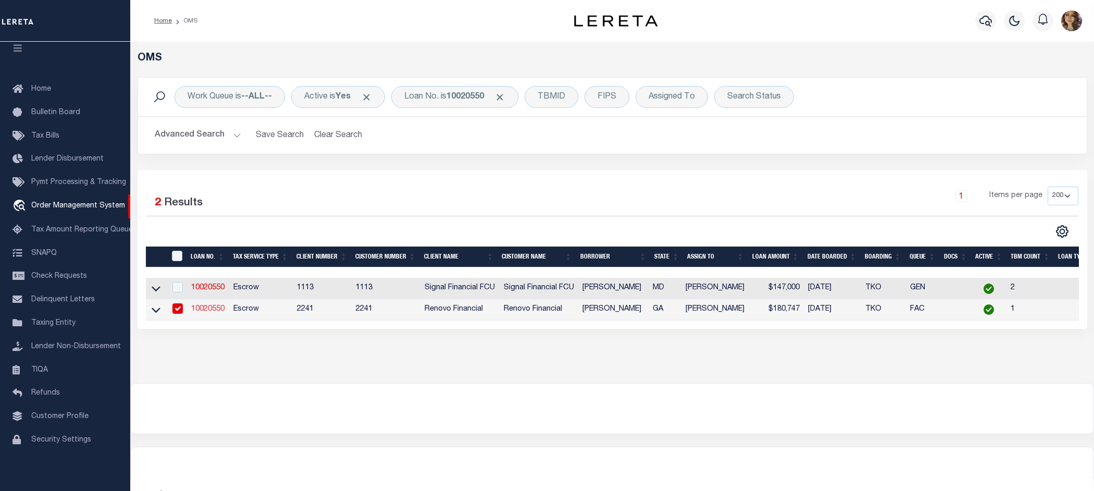
select select
type input "[STREET_ADDRESS][PERSON_NAME]"
type input "ISELIN NJ 08830"
select select "10"
select select "Escrow"
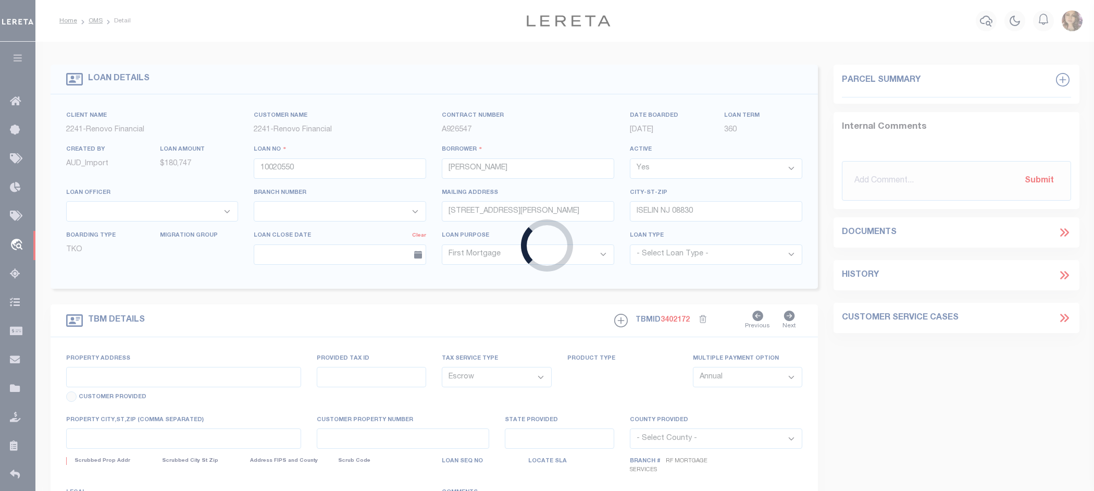
type input "[STREET_ADDRESS]"
type input "O062-0096"
select select
type input "MACON, GA 31204"
type input "a0kUS000007eD2Y"
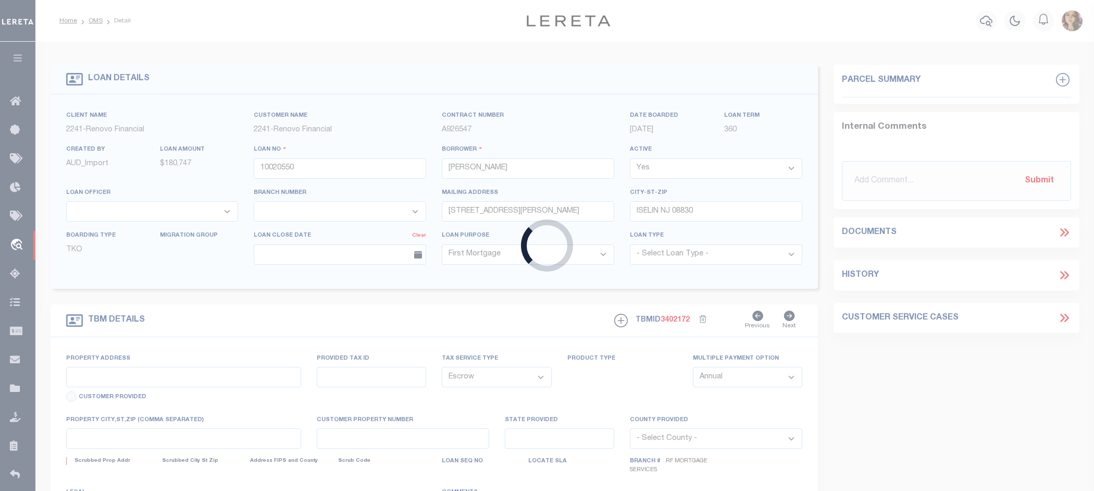
type input "GA"
select select
type textarea "Liability Limited to Customer Provided Parcel"
select select "25067"
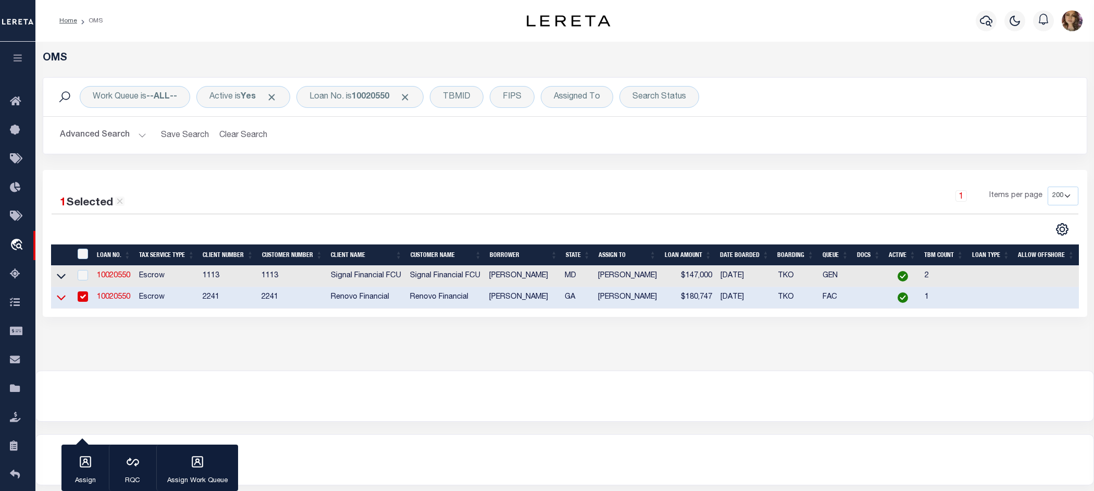
click at [61, 299] on icon at bounding box center [61, 297] width 9 height 11
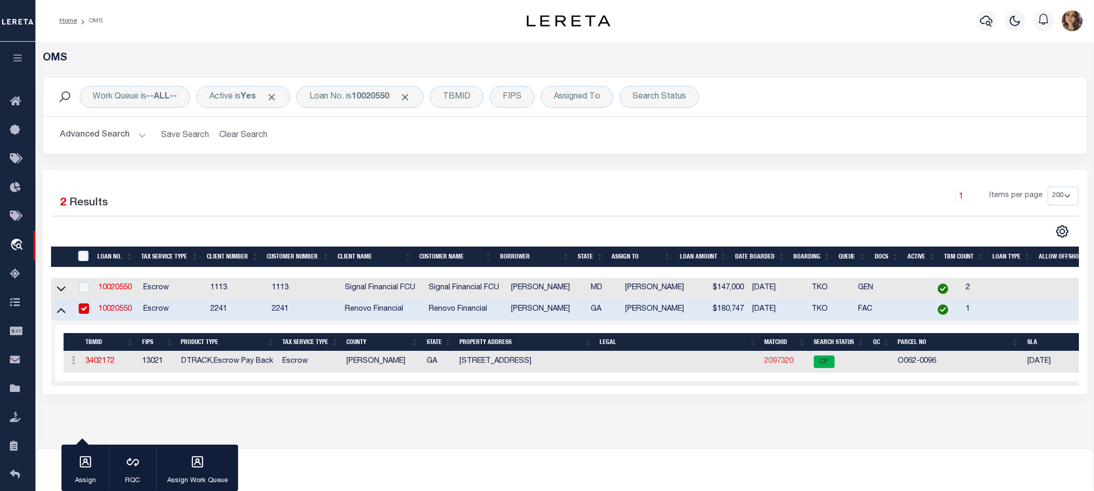
click at [774, 365] on link "2097320" at bounding box center [778, 360] width 29 height 7
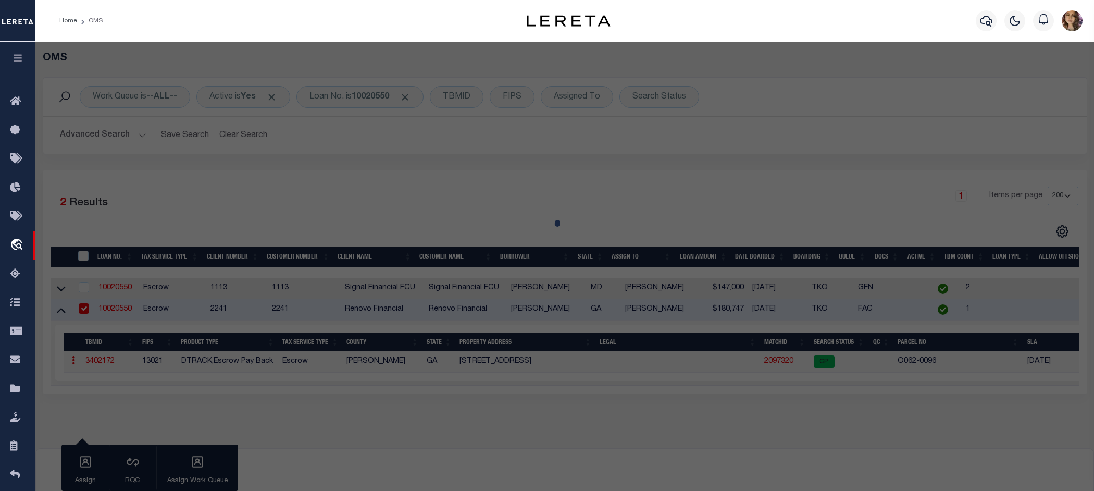
checkbox input "false"
select select "CP"
type input "GUIDO DOMINICK"
select select "AGW"
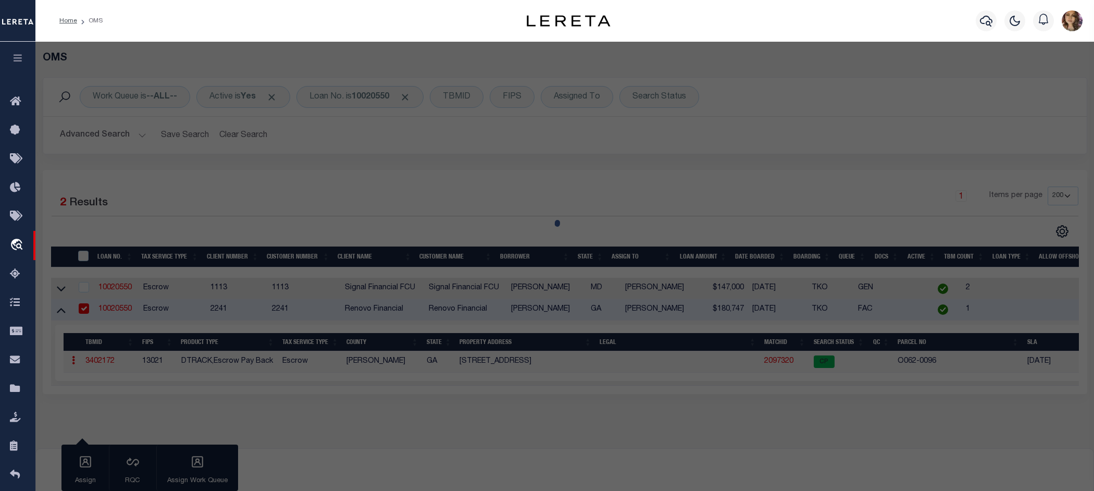
select select
type input "789 PINEWOOD DRIVE"
type input "MACON, GA 31204"
type textarea "Acres 0.15"
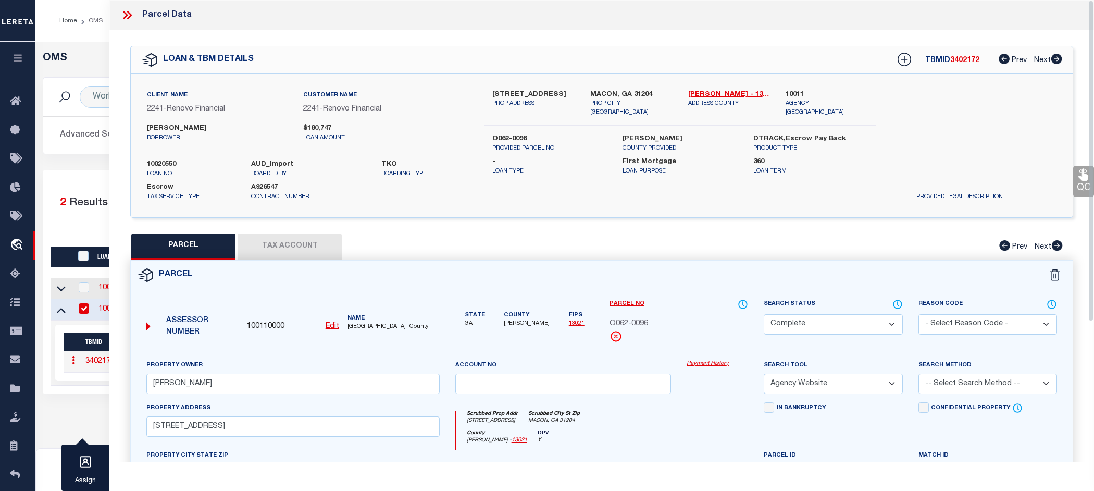
click at [707, 365] on link "Payment History" at bounding box center [717, 364] width 61 height 9
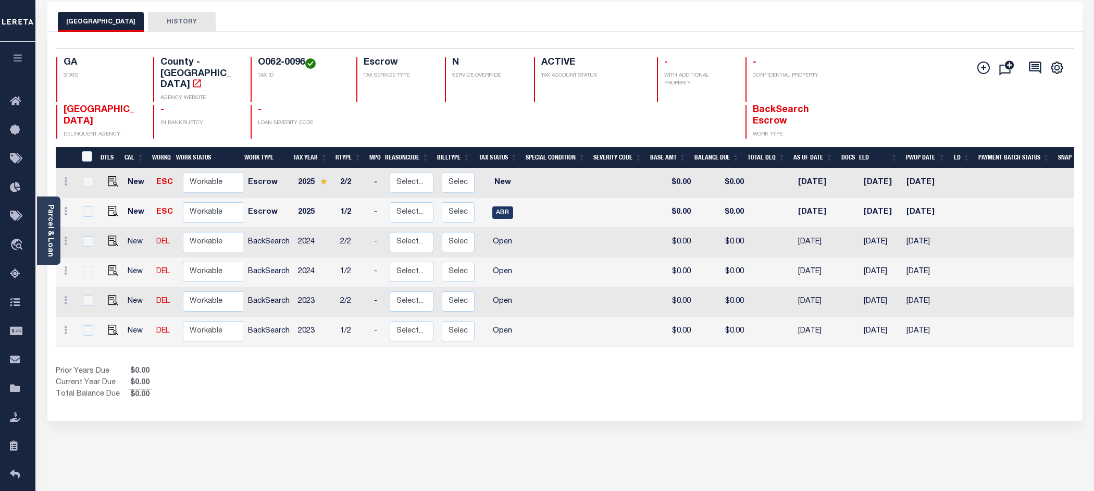
scroll to position [65, 0]
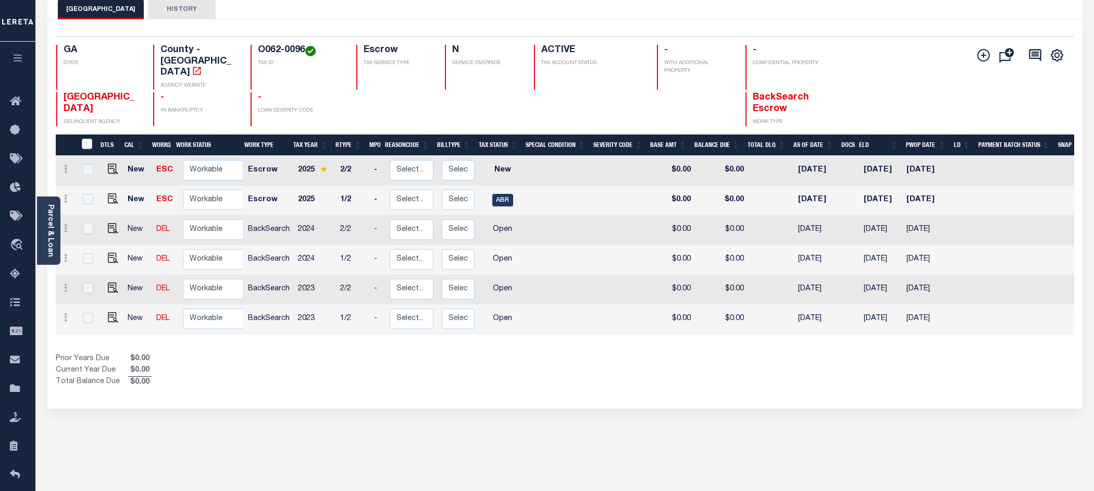
click at [592, 355] on div "Show Tax Lines before Bill Release Date Prior Years Due $0.00 Current Year Due …" at bounding box center [565, 370] width 1019 height 35
drag, startPoint x: 486, startPoint y: 307, endPoint x: 517, endPoint y: 308, distance: 31.3
click at [517, 308] on td "Open" at bounding box center [502, 319] width 47 height 30
checkbox input "true"
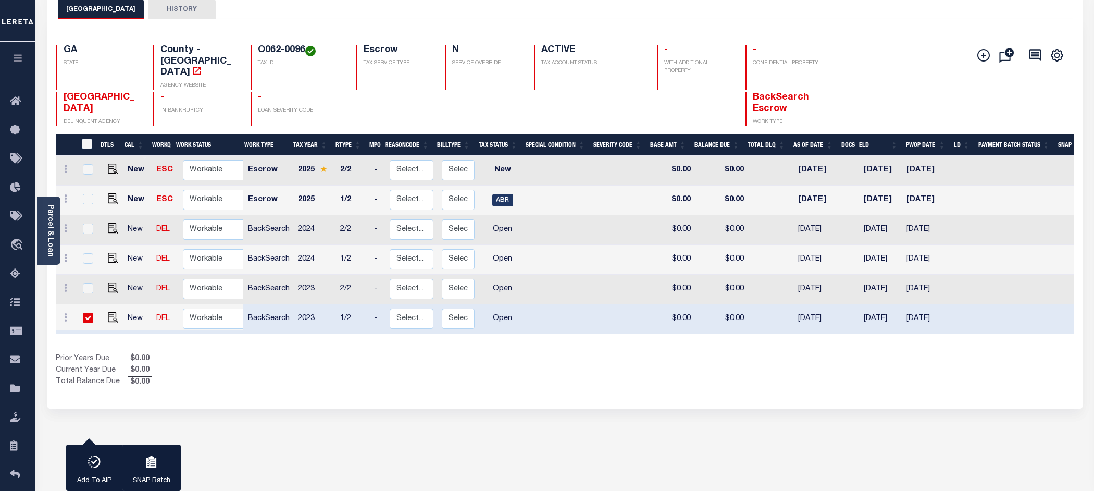
click at [587, 431] on div "BIBB COUNTY HISTORY 1 Selected 6 1" at bounding box center [565, 283] width 1051 height 588
click at [81, 246] on span "Order Management System" at bounding box center [94, 245] width 127 height 29
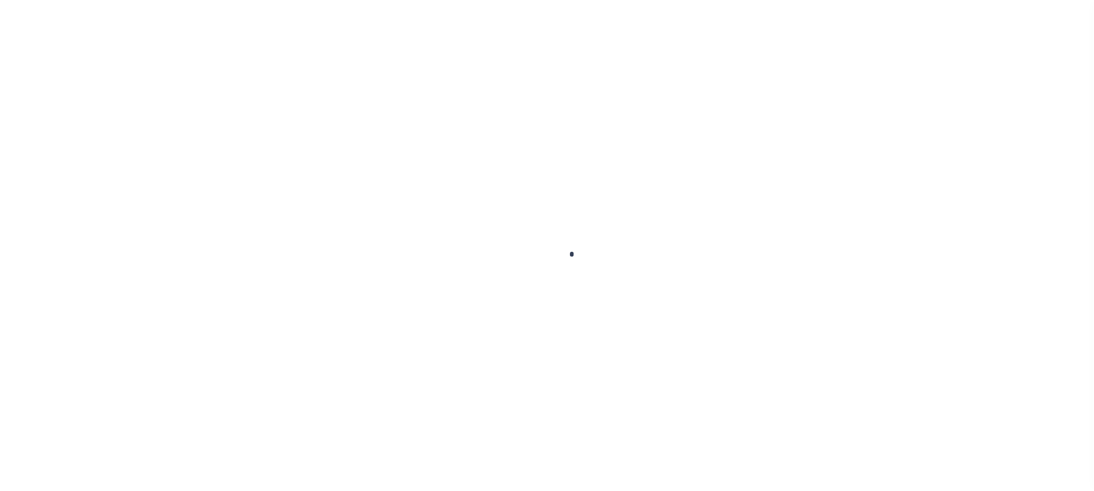
scroll to position [16, 0]
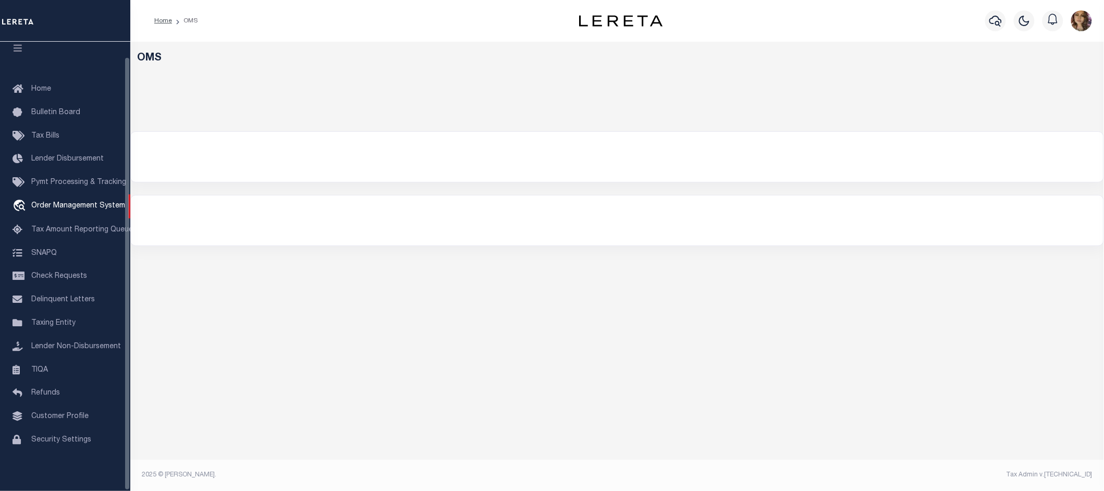
select select "200"
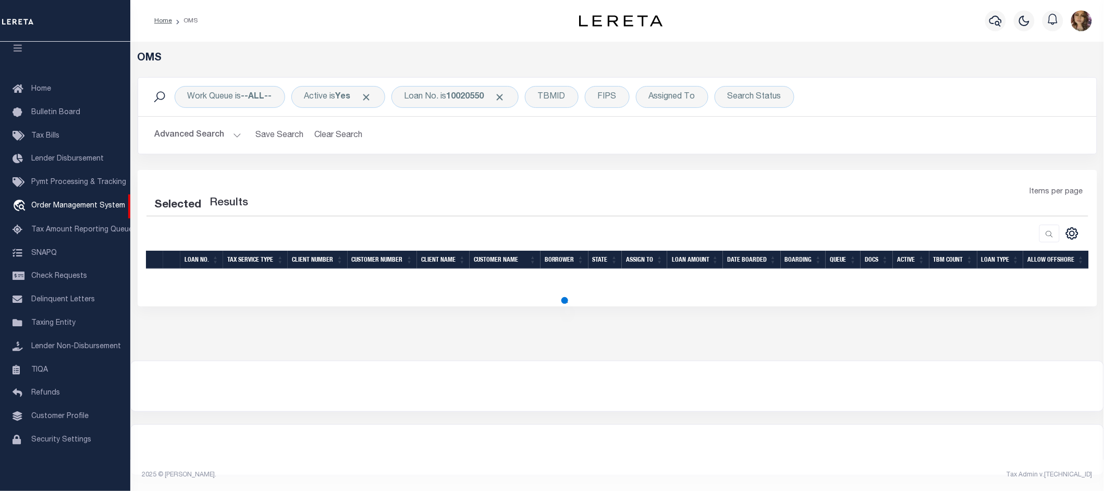
select select "200"
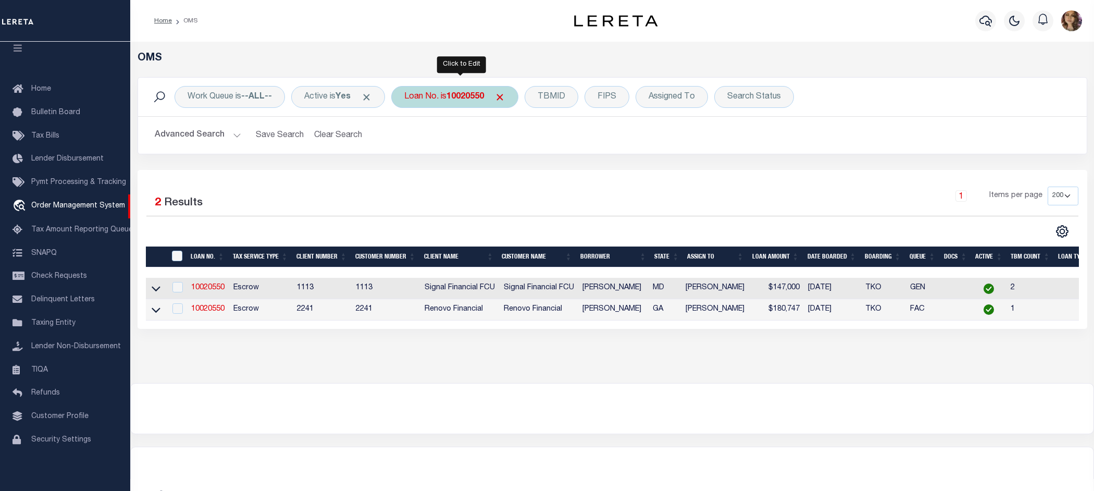
click at [443, 100] on div "Loan No. is 10020550" at bounding box center [454, 97] width 127 height 22
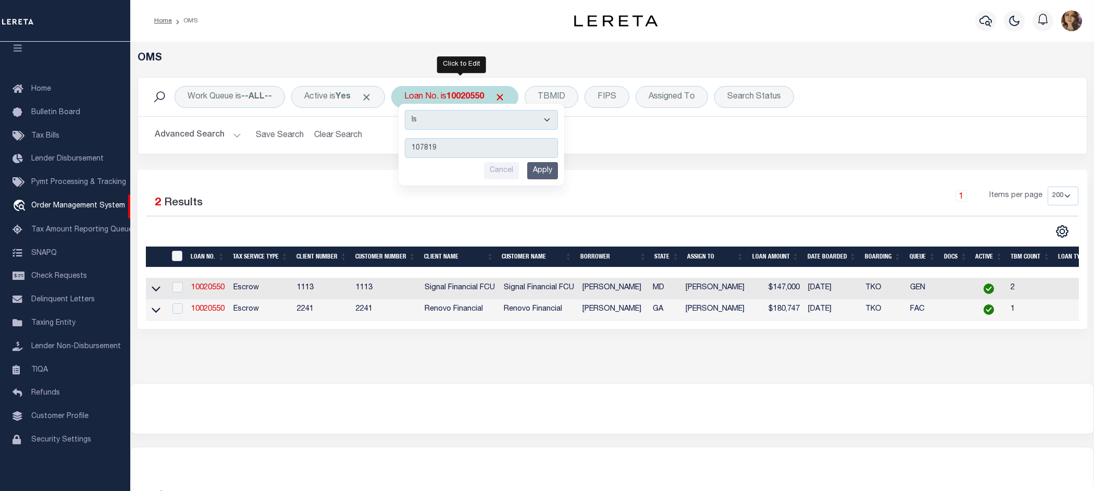
type input "107819"
click at [553, 175] on input "Apply" at bounding box center [542, 170] width 31 height 17
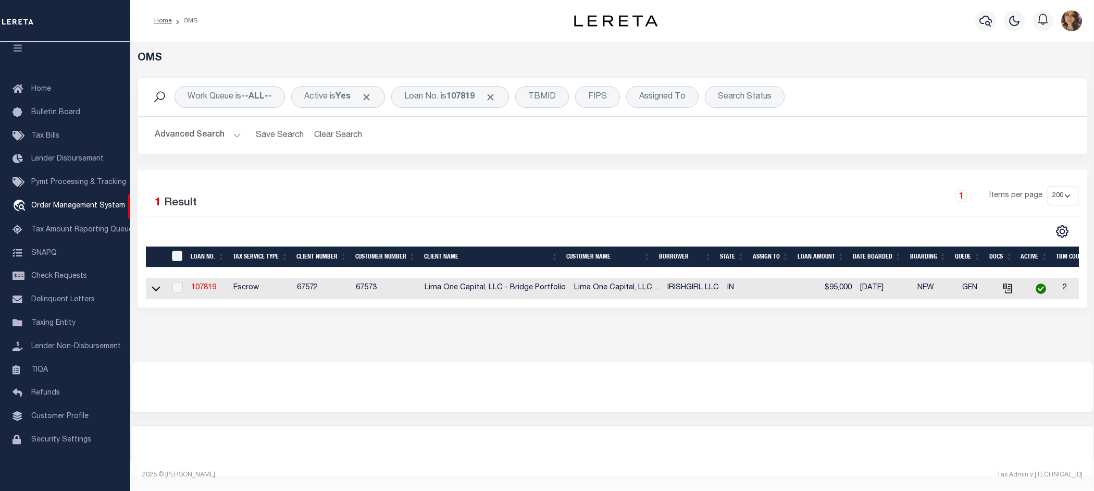
click at [667, 191] on div "1 Items per page 10 25 50 100 200" at bounding box center [730, 200] width 695 height 27
click at [155, 292] on icon at bounding box center [156, 289] width 9 height 5
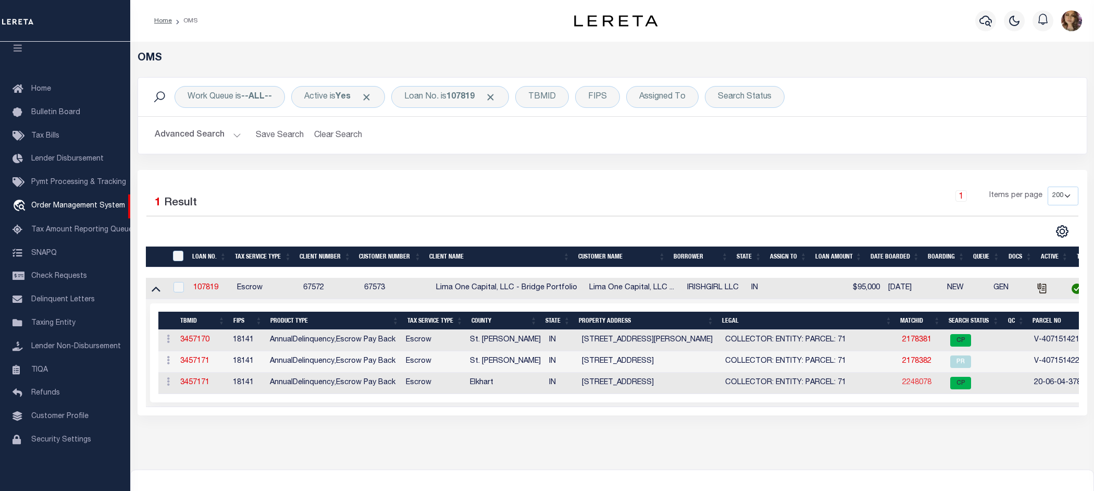
click at [919, 384] on link "2248078" at bounding box center [917, 382] width 29 height 7
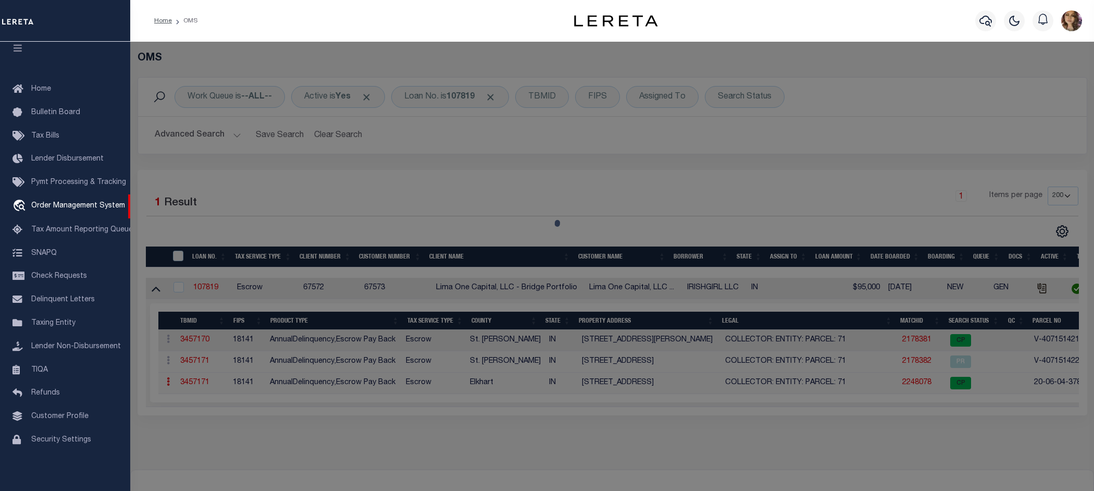
checkbox input "false"
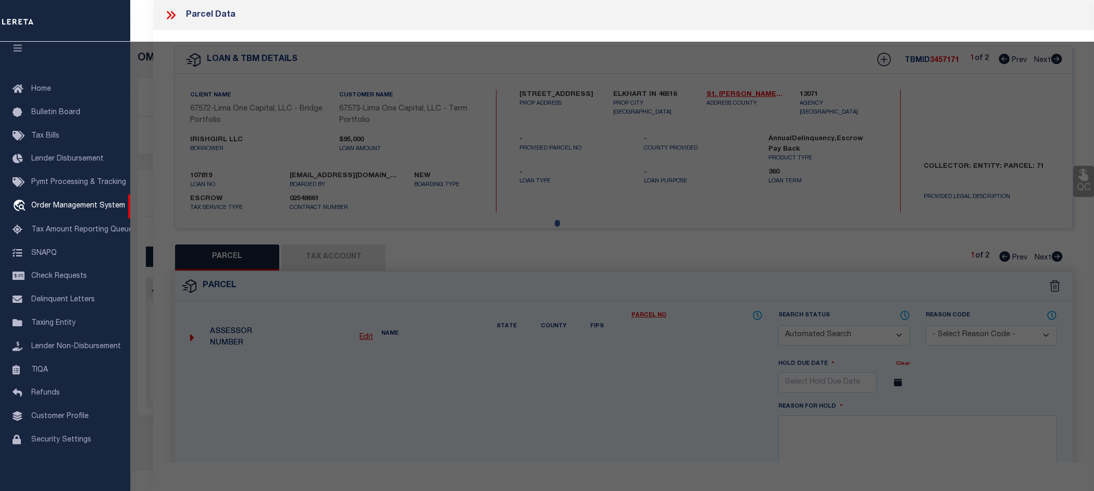
select select "CP"
select select "ADL"
type input "IRISHGIRL LLC"
select select "AGW"
select select "LEG"
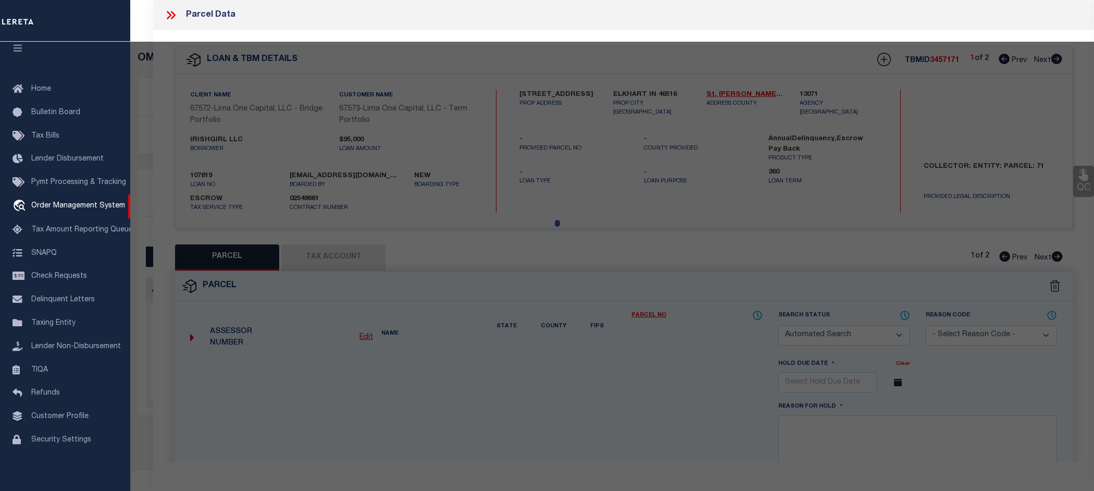
type input "704 MIDDLEBURY"
checkbox input "false"
type textarea "BEESONS 4TH 25FT E SIDE LOT 100 & 18FT W SIDE LOT 101 (TIF 110"
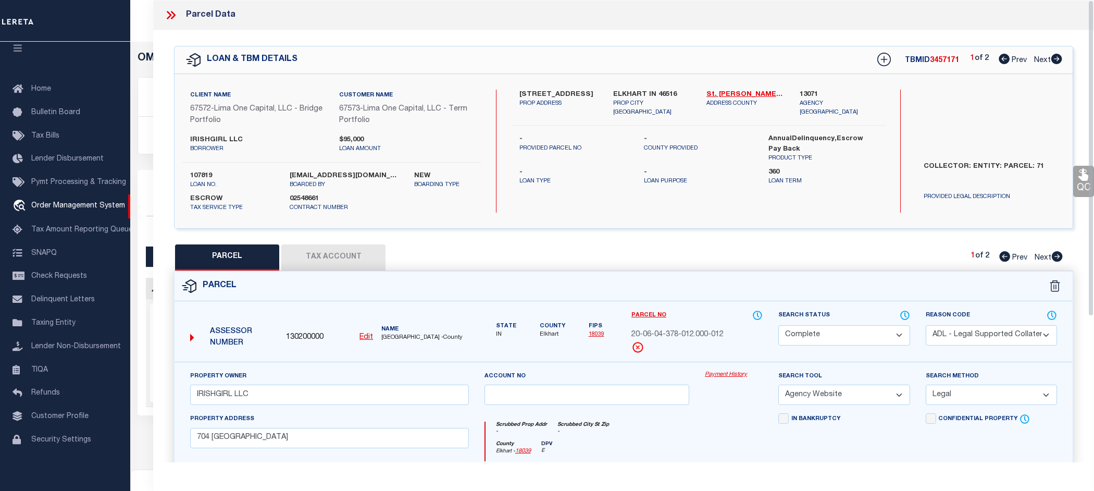
click at [735, 376] on link "Payment History" at bounding box center [734, 374] width 58 height 9
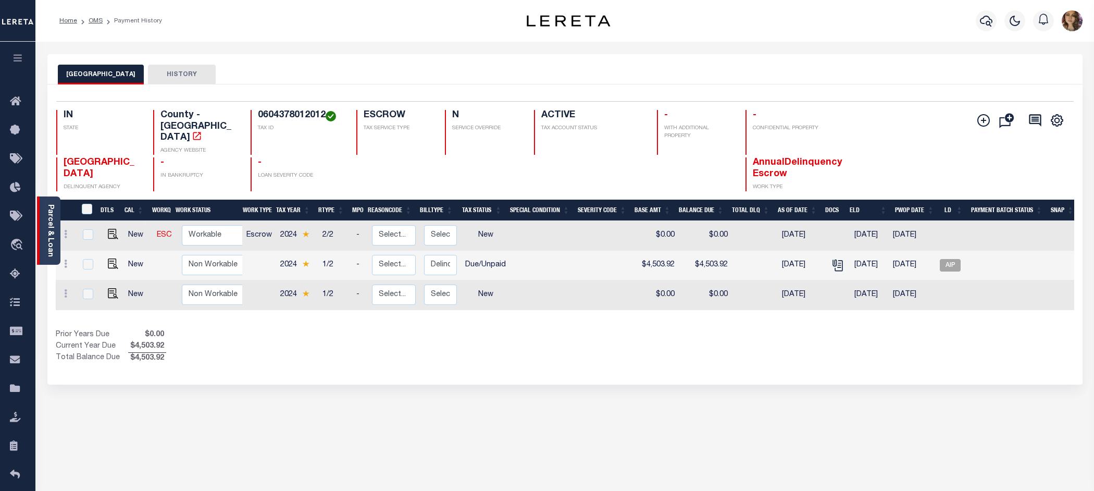
click at [47, 220] on link "Parcel & Loan" at bounding box center [49, 230] width 7 height 53
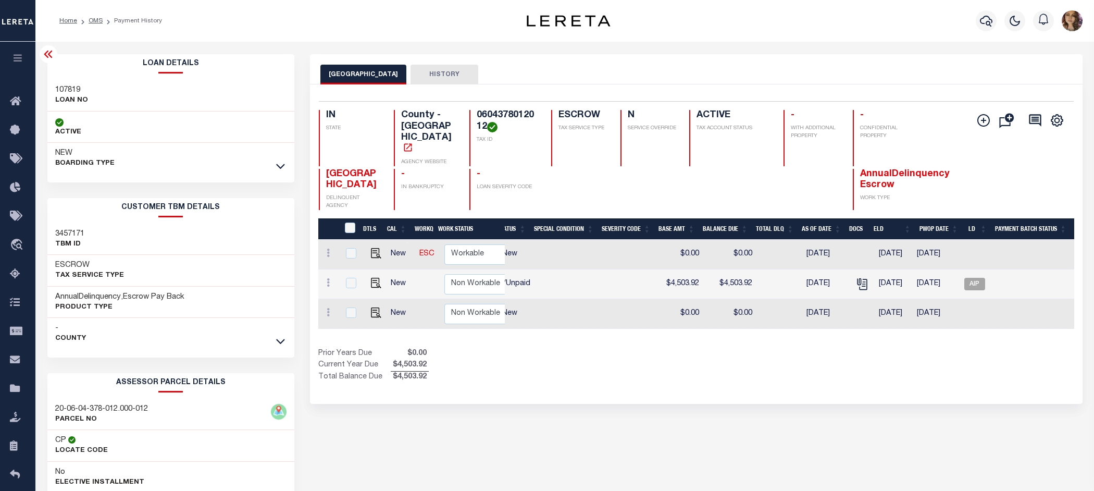
scroll to position [0, 240]
click at [978, 278] on span "AIP" at bounding box center [973, 284] width 21 height 13
checkbox input "true"
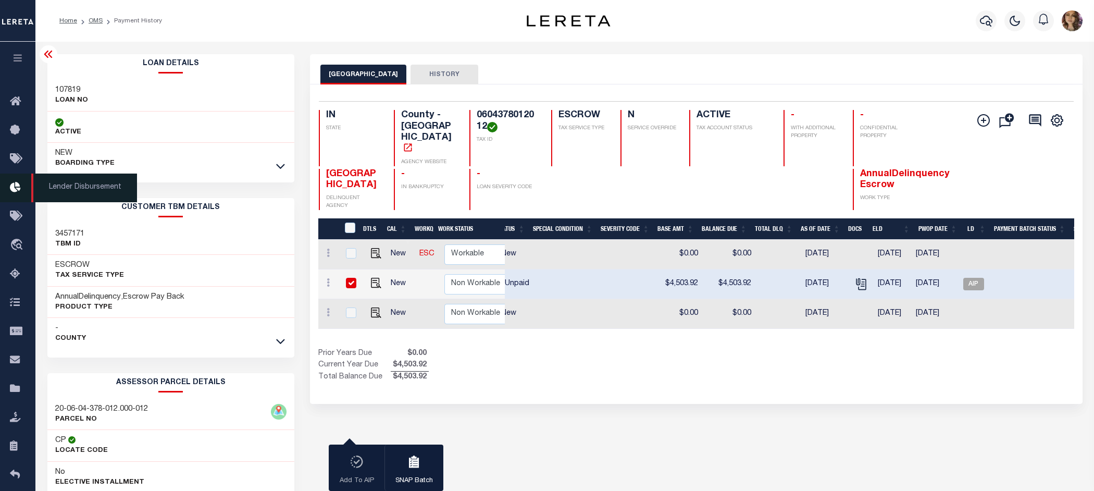
click at [106, 189] on span "Lender Disbursement" at bounding box center [84, 188] width 106 height 29
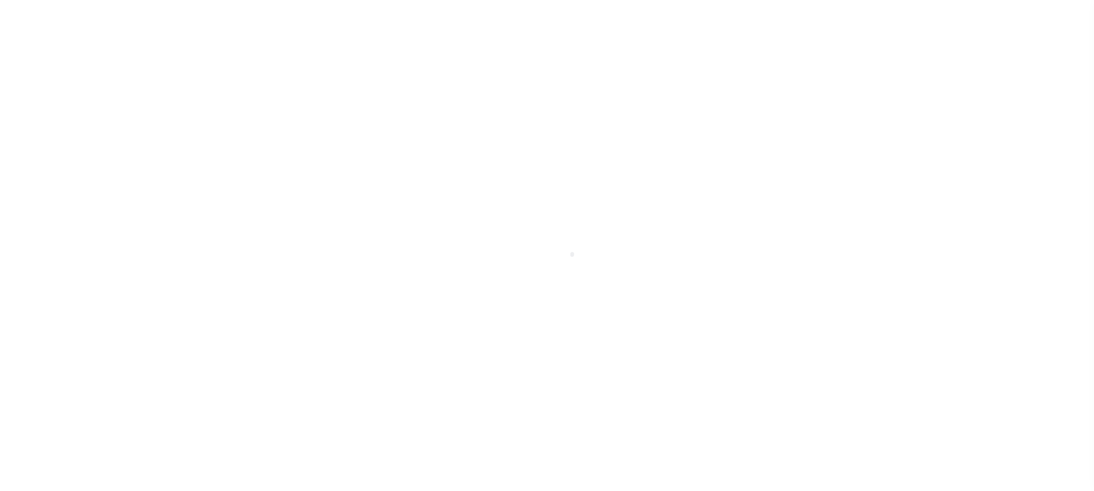
scroll to position [16, 0]
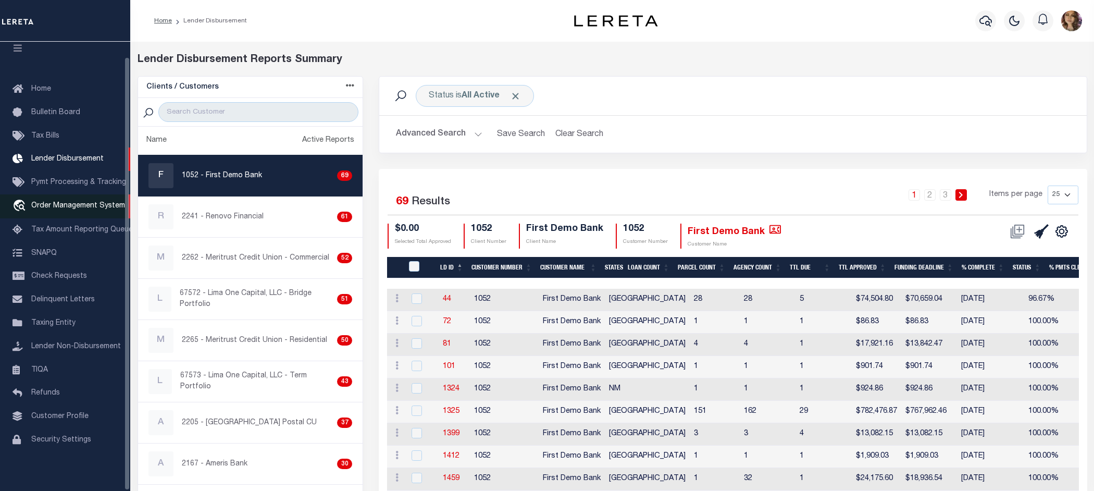
click at [64, 207] on link "travel_explore Order Management System" at bounding box center [65, 206] width 130 height 24
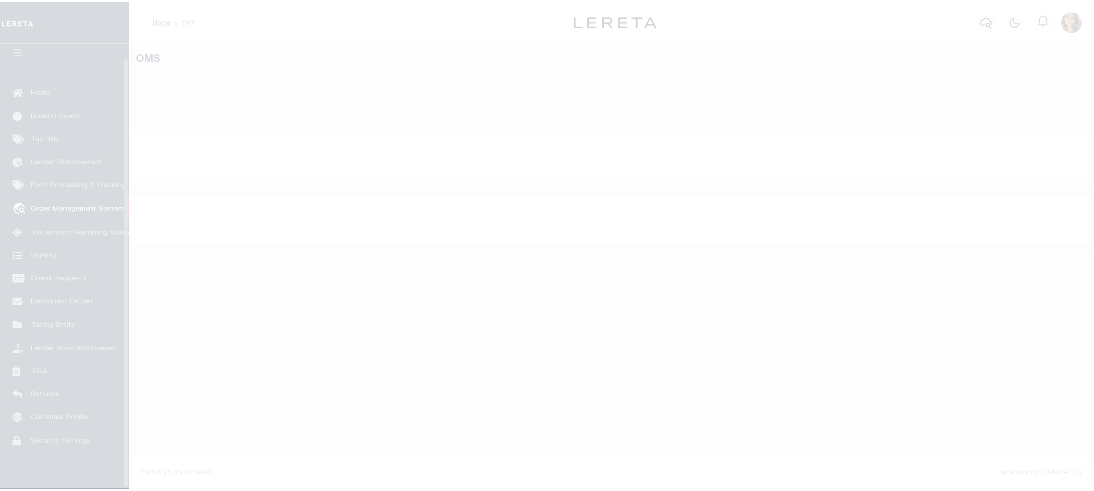
scroll to position [16, 0]
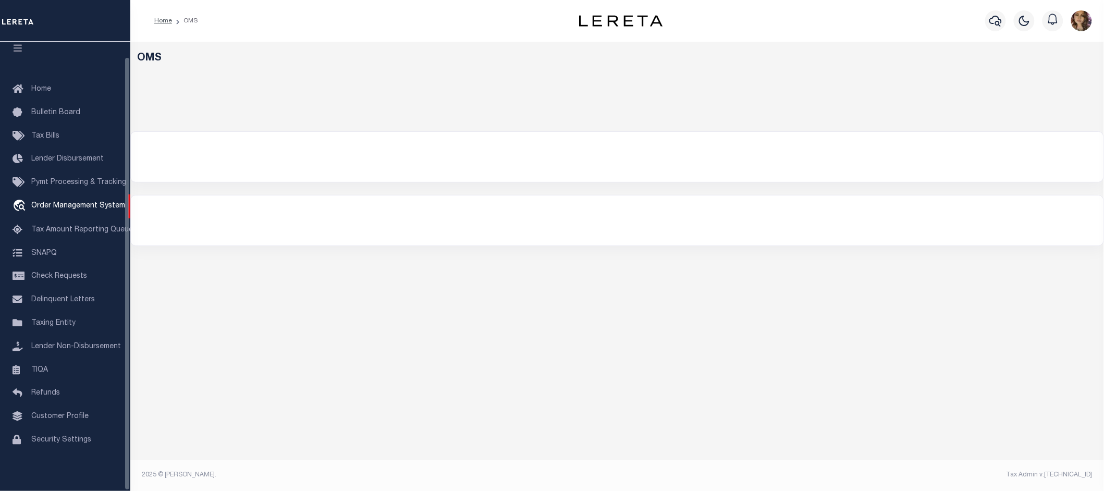
select select "200"
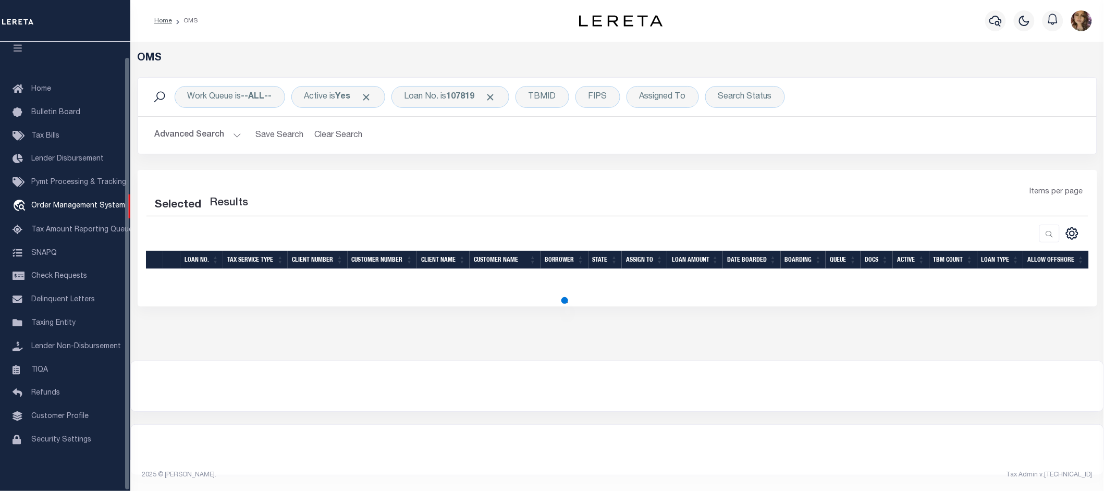
select select "200"
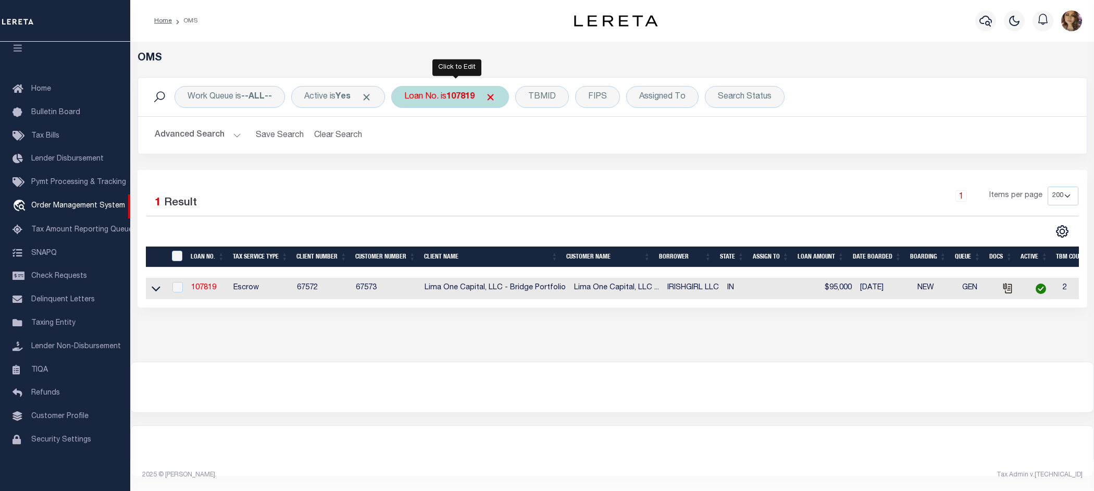
click at [457, 100] on b "107819" at bounding box center [461, 97] width 28 height 8
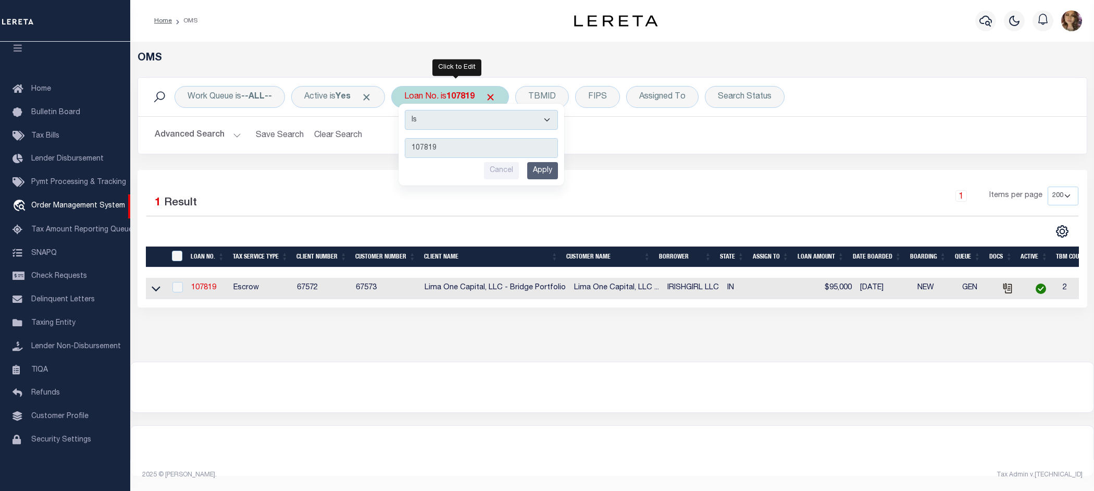
type input "10021311"
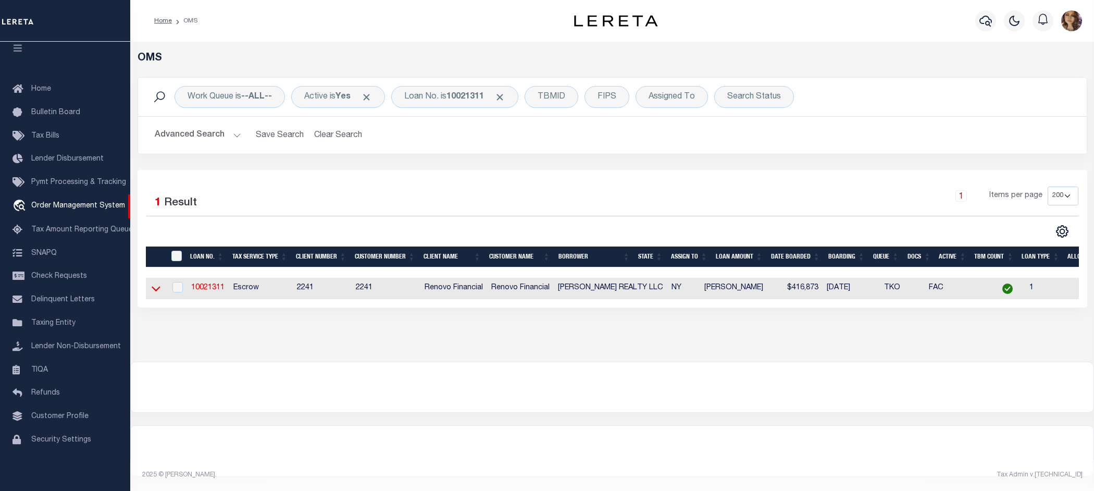
click at [157, 294] on icon at bounding box center [156, 288] width 9 height 11
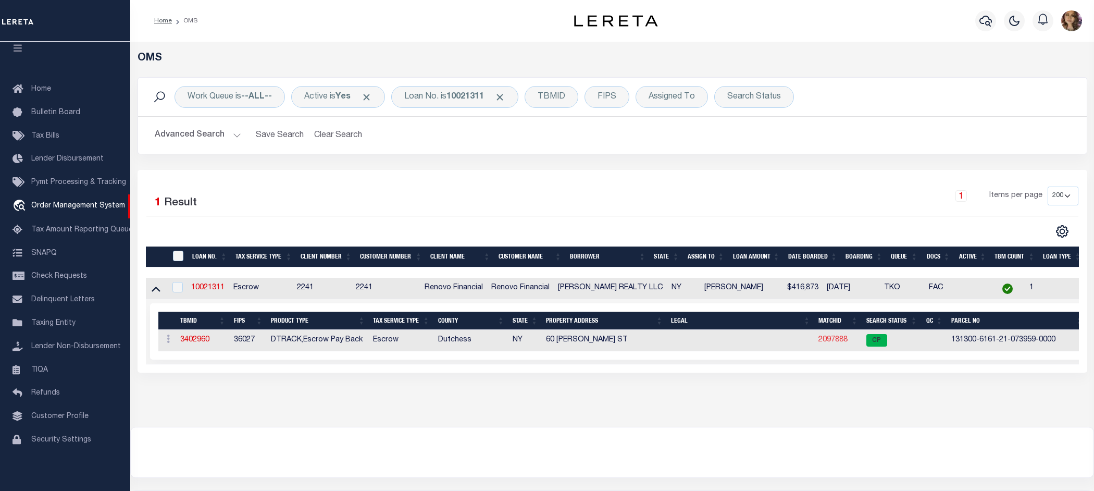
click at [829, 342] on link "2097888" at bounding box center [833, 339] width 29 height 7
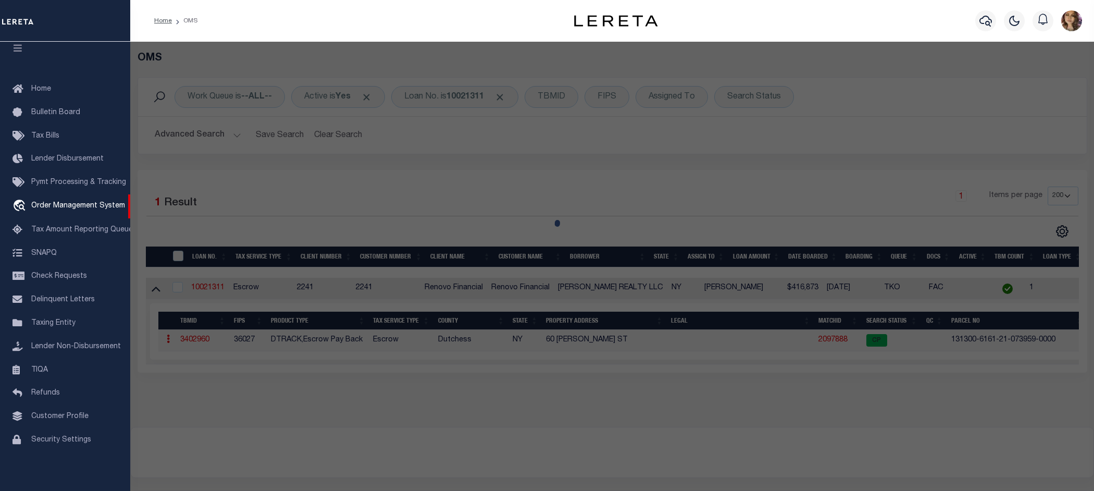
checkbox input "false"
select select "CP"
type input "Noxon Realty LLC"
select select
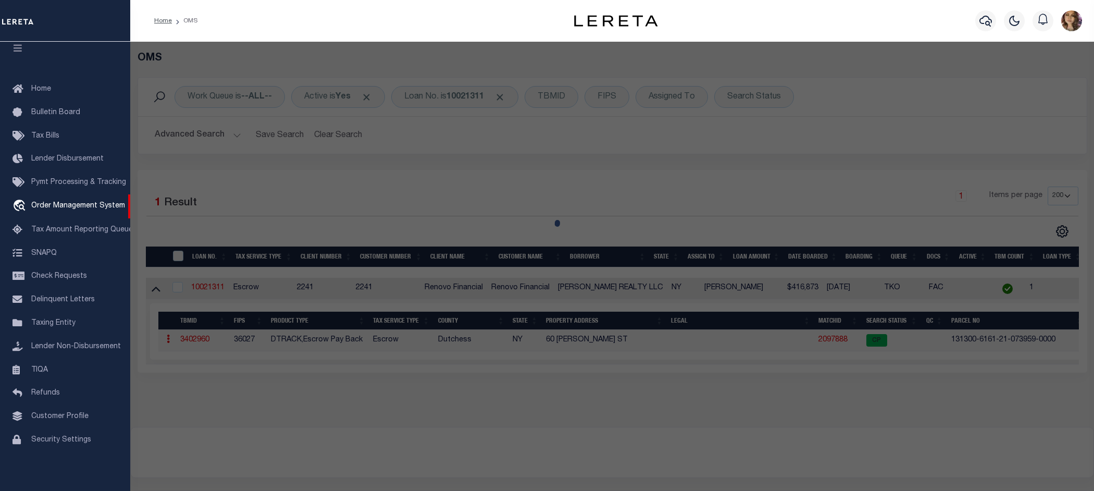
type input "60 Noxon St"
checkbox input "false"
type input "POUGHKEEPSIE, NY 12601"
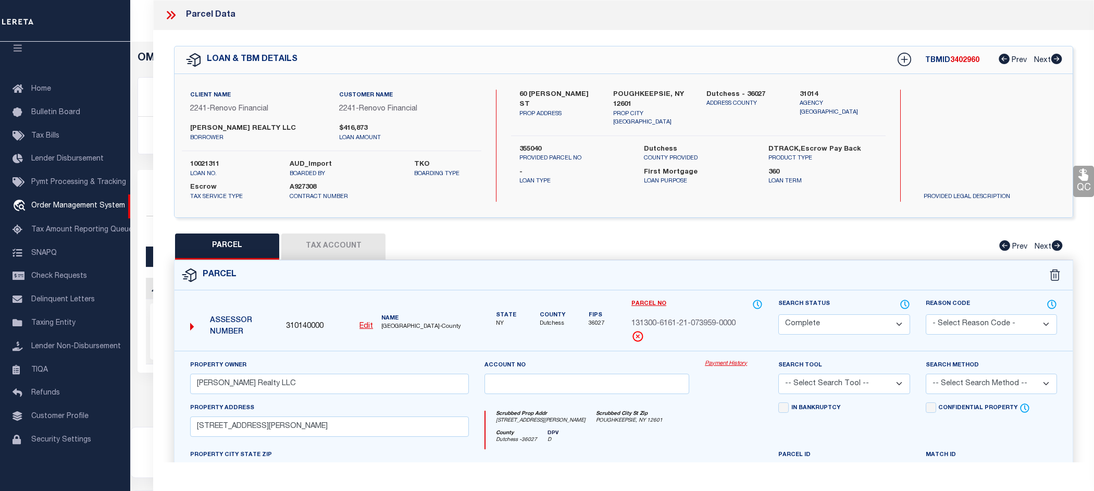
click at [731, 365] on link "Payment History" at bounding box center [734, 364] width 58 height 9
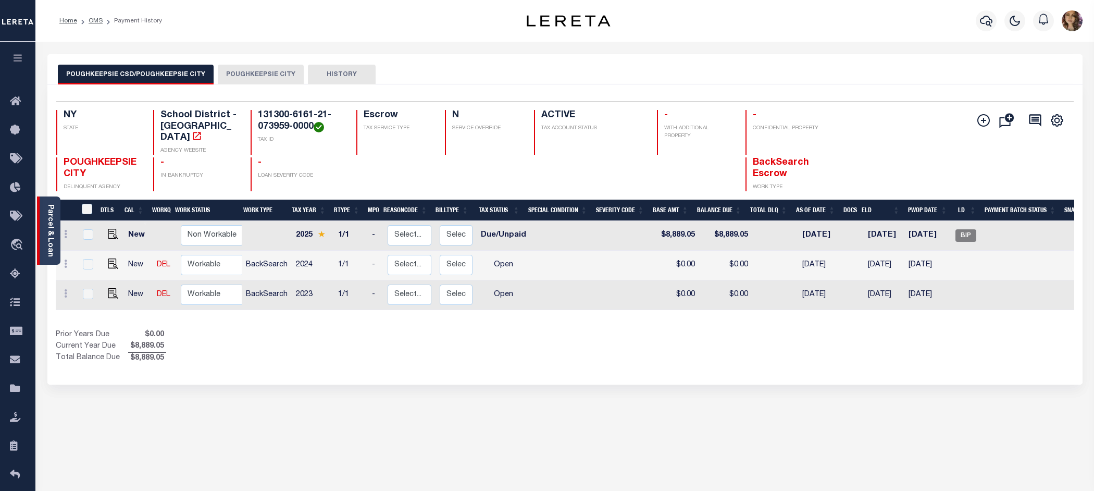
click at [46, 216] on link "Parcel & Loan" at bounding box center [49, 230] width 7 height 53
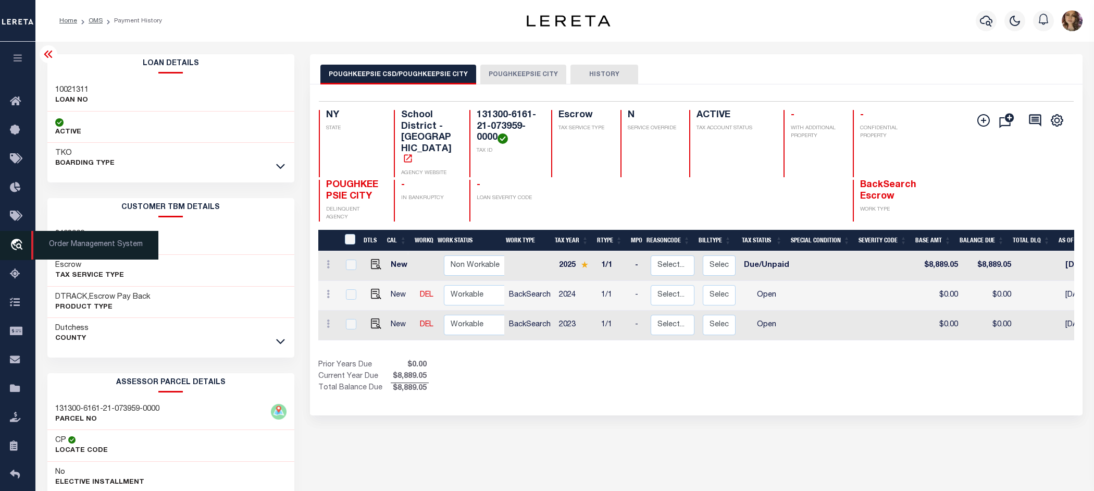
click at [58, 245] on span "Order Management System" at bounding box center [94, 245] width 127 height 29
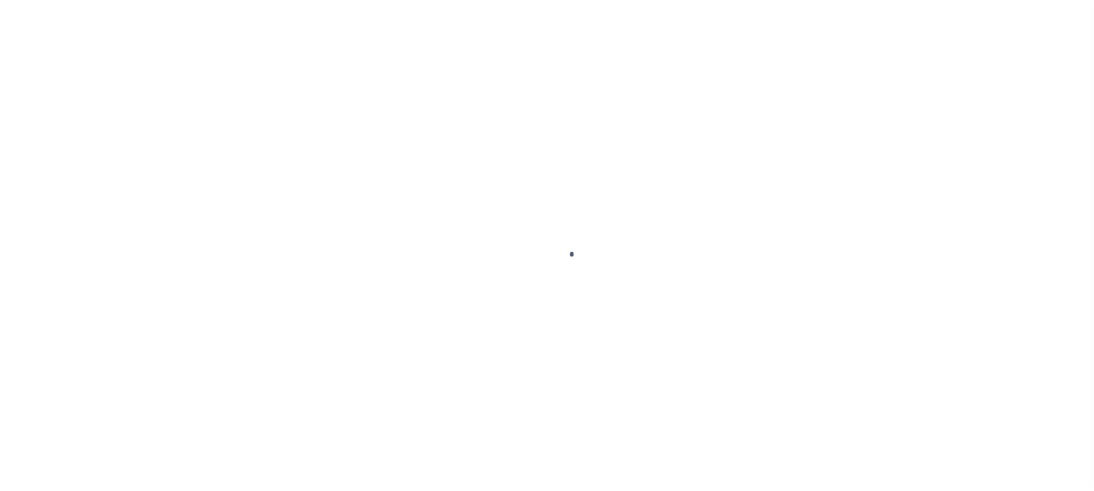
scroll to position [16, 0]
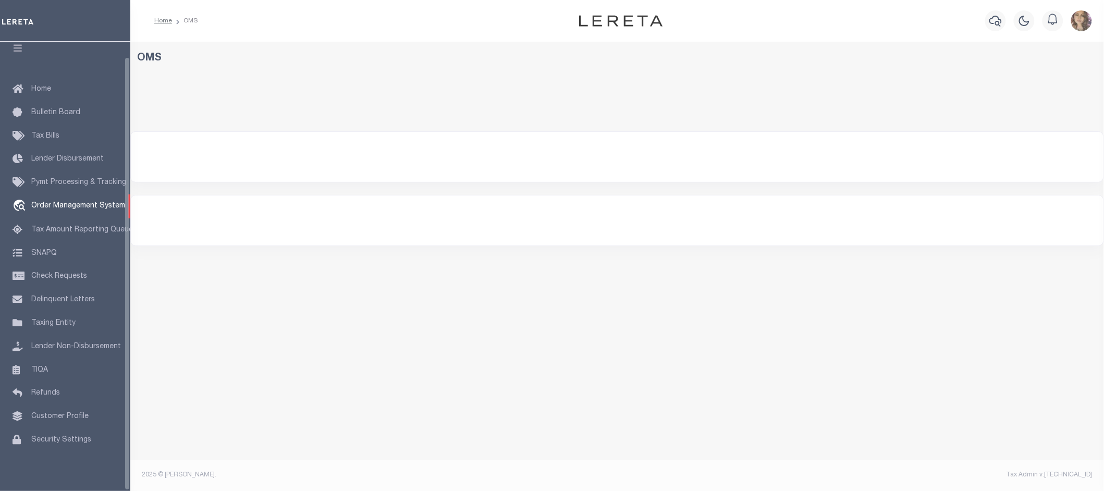
select select "200"
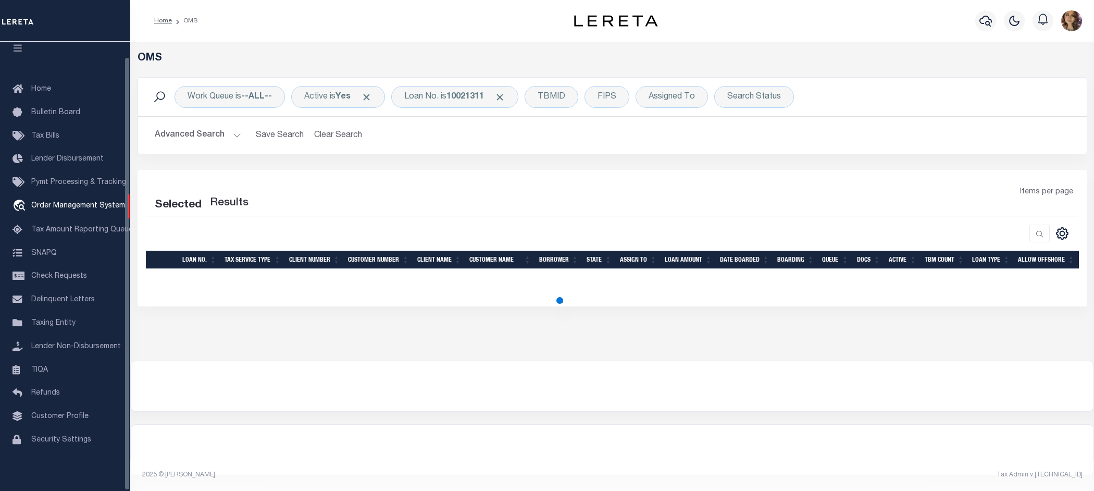
select select "200"
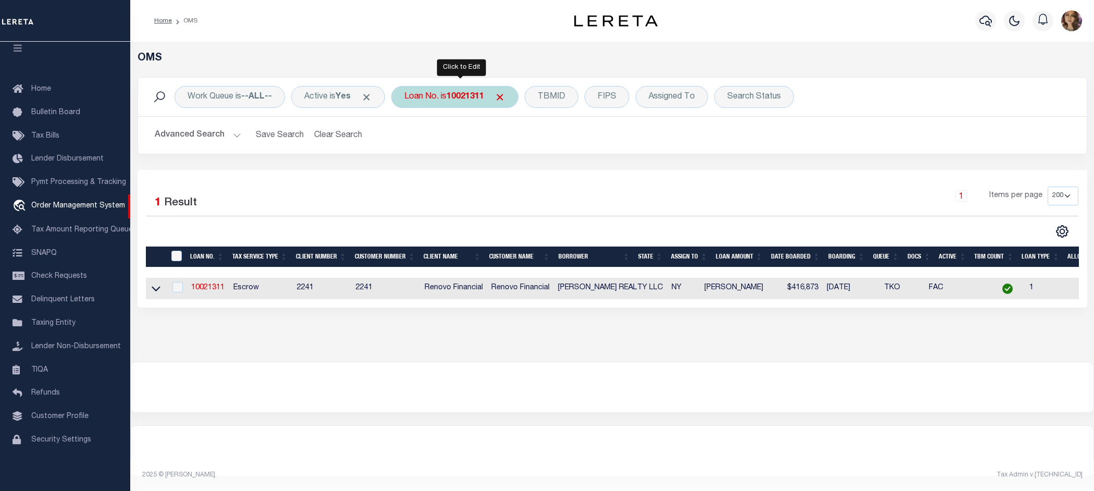
click at [471, 99] on b "10021311" at bounding box center [466, 97] width 38 height 8
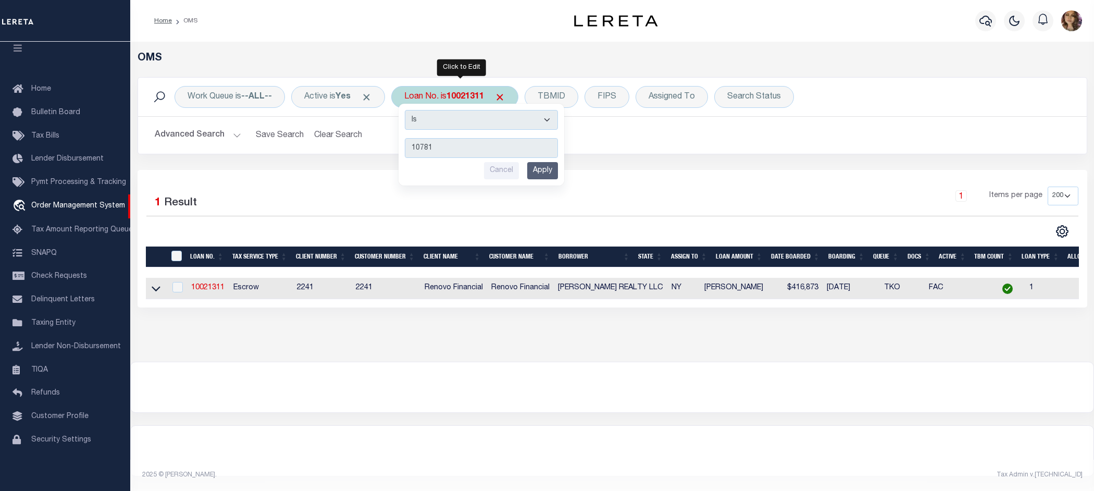
type input "107819"
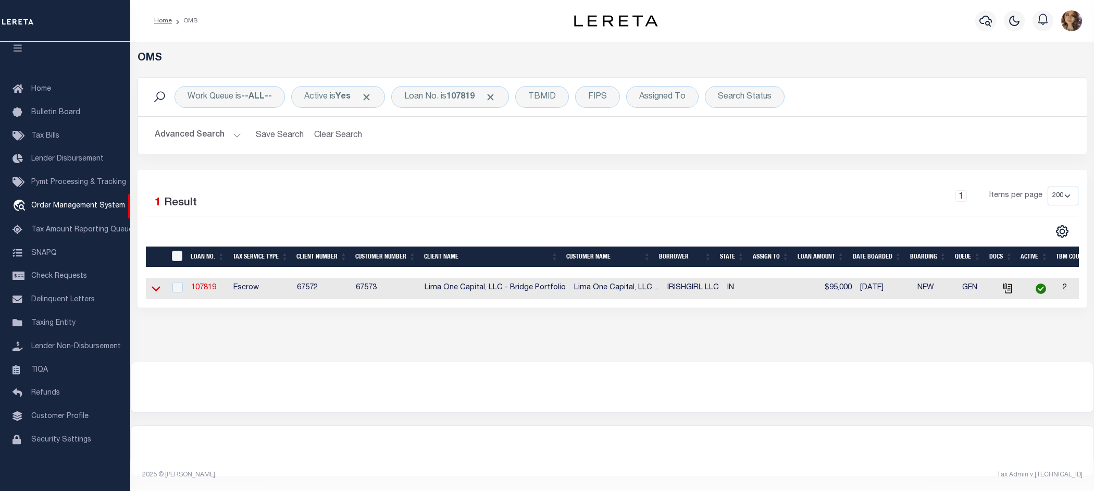
click at [154, 290] on icon at bounding box center [156, 288] width 9 height 11
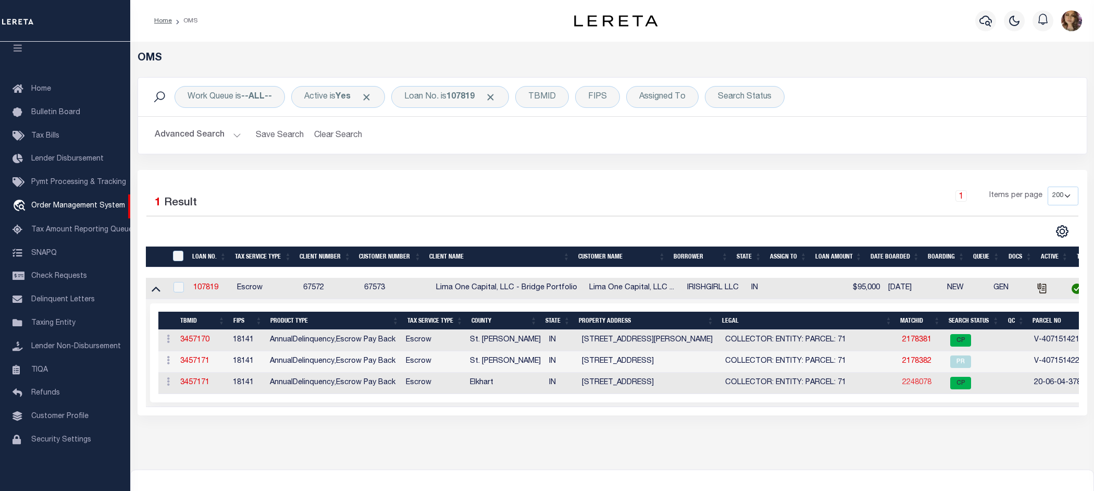
click at [918, 386] on link "2248078" at bounding box center [917, 382] width 29 height 7
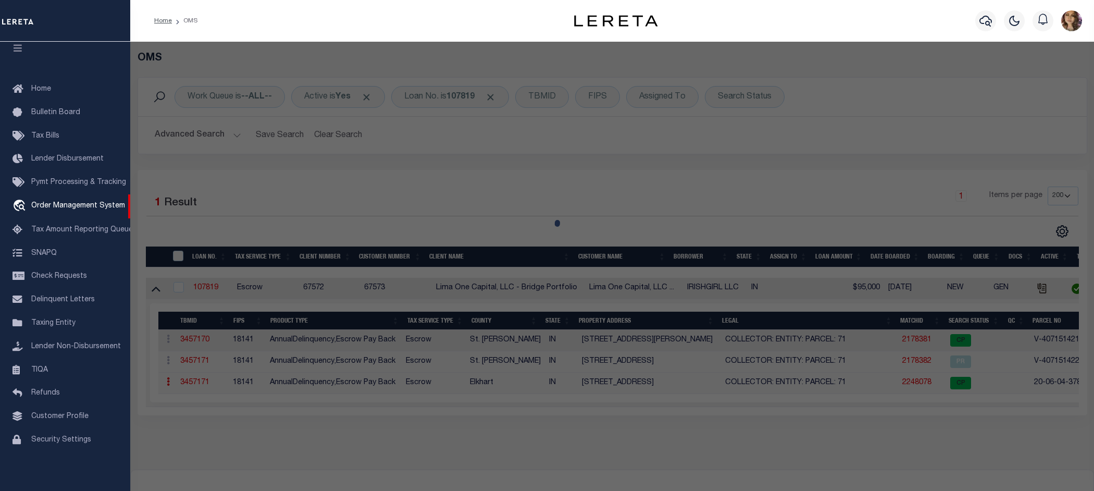
checkbox input "false"
select select "CP"
select select "ADL"
type input "IRISHGIRL LLC"
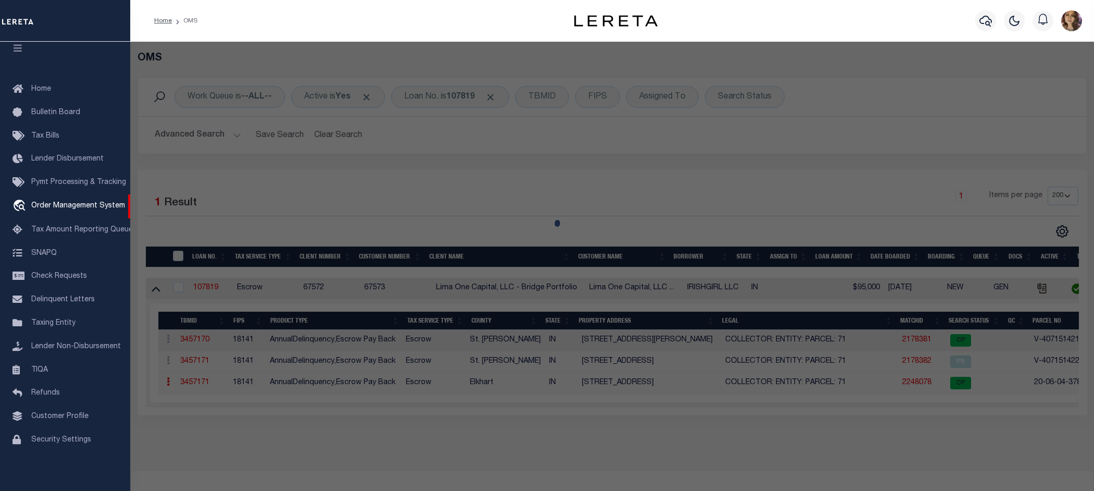
select select "AGW"
select select "LEG"
type input "704 [GEOGRAPHIC_DATA]"
checkbox input "false"
type textarea "BEESONS 4TH 25FT E SIDE LOT 100 & 18FT W SIDE LOT 101 (TIF 110"
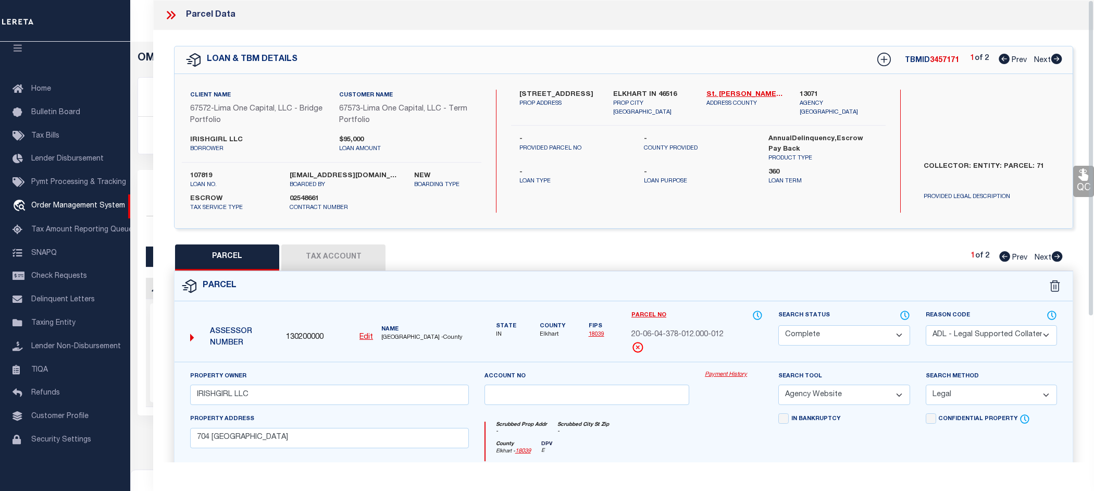
click at [715, 376] on link "Payment History" at bounding box center [734, 374] width 58 height 9
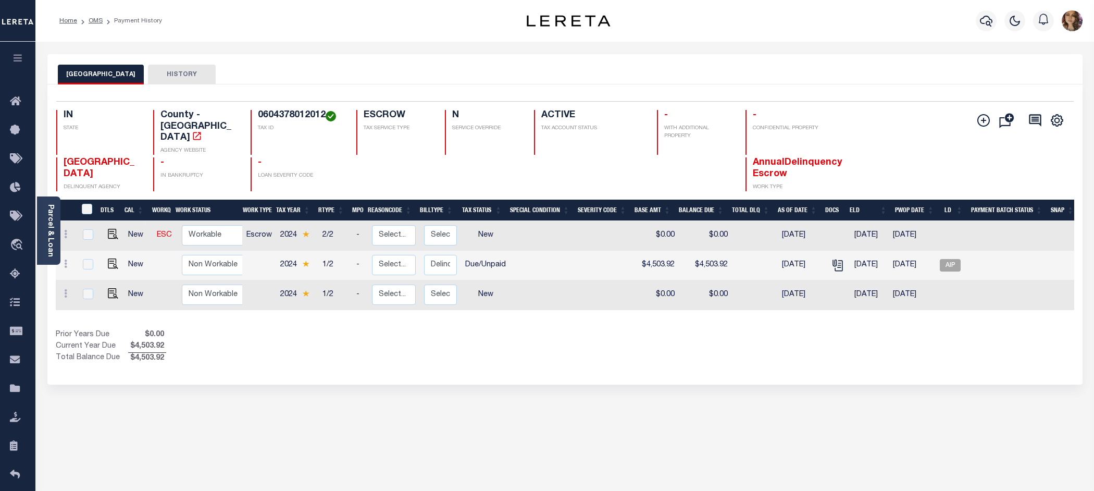
click at [756, 382] on div "ELKHART COUNTY HISTORY Selected 3 Results" at bounding box center [565, 348] width 1051 height 588
click at [850, 357] on div "Selected 3 Results 1 Items per page 25 50 100 IN STATE TAX ID N" at bounding box center [564, 234] width 1035 height 300
click at [858, 77] on div "ELKHART COUNTY HISTORY" at bounding box center [565, 74] width 1015 height 19
click at [47, 241] on link "Parcel & Loan" at bounding box center [49, 230] width 7 height 53
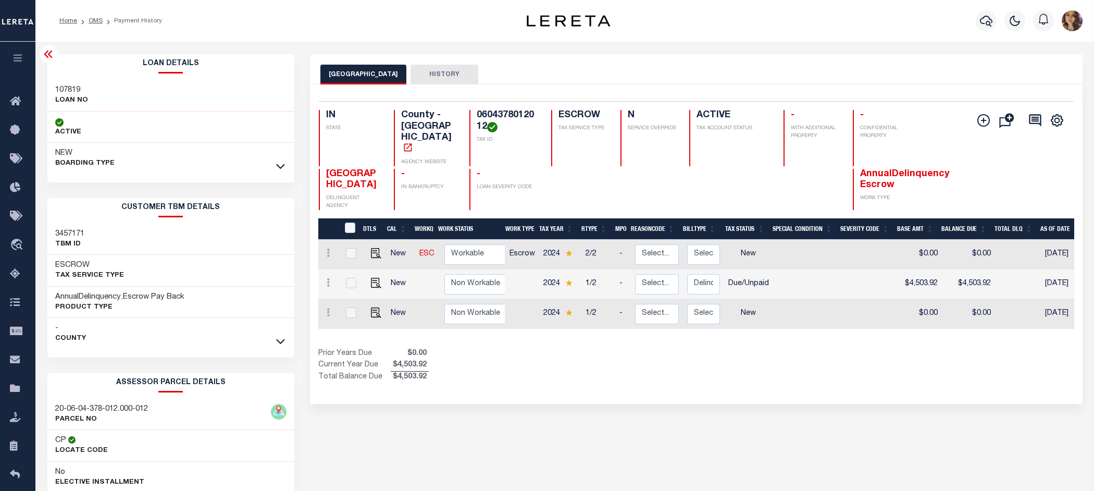
click at [772, 380] on div "ELKHART COUNTY HISTORY Selected 3 Results" at bounding box center [696, 348] width 788 height 588
click at [881, 423] on div "ELKHART COUNTY HISTORY Selected 3 Results" at bounding box center [696, 348] width 788 height 588
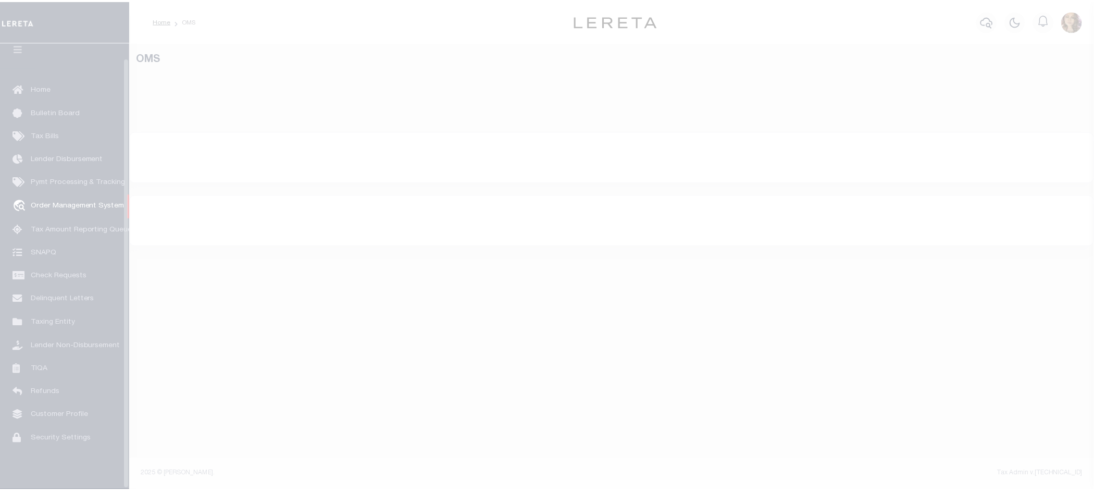
scroll to position [16, 0]
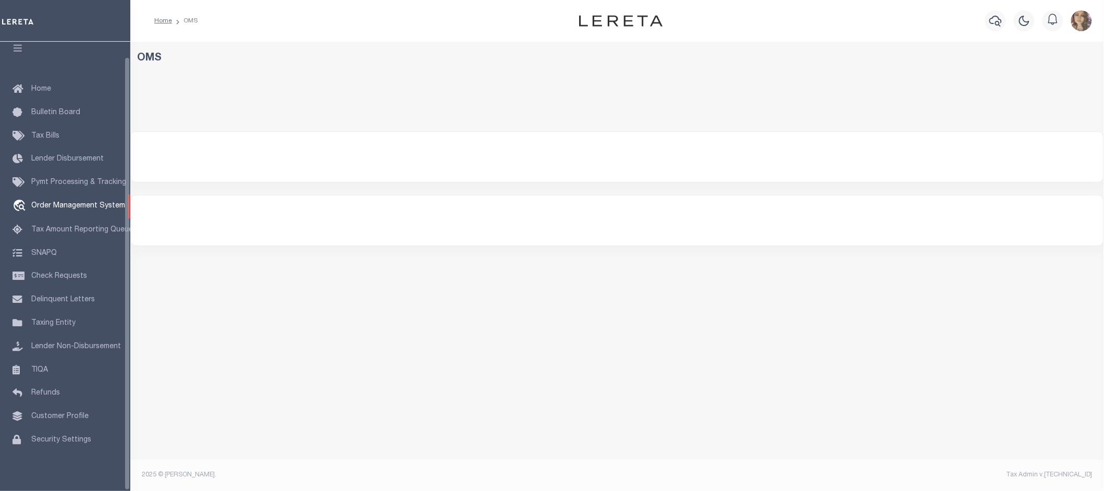
select select "200"
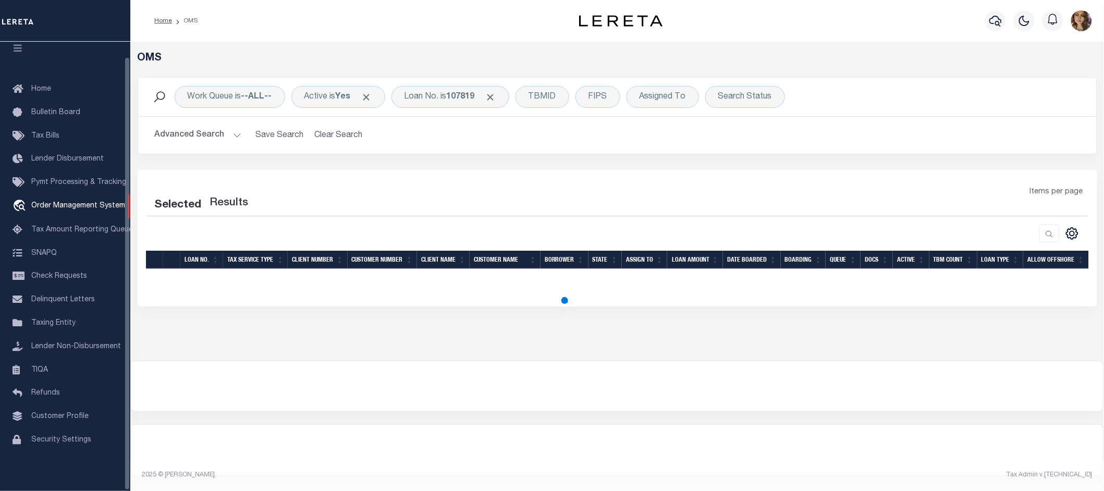
select select "200"
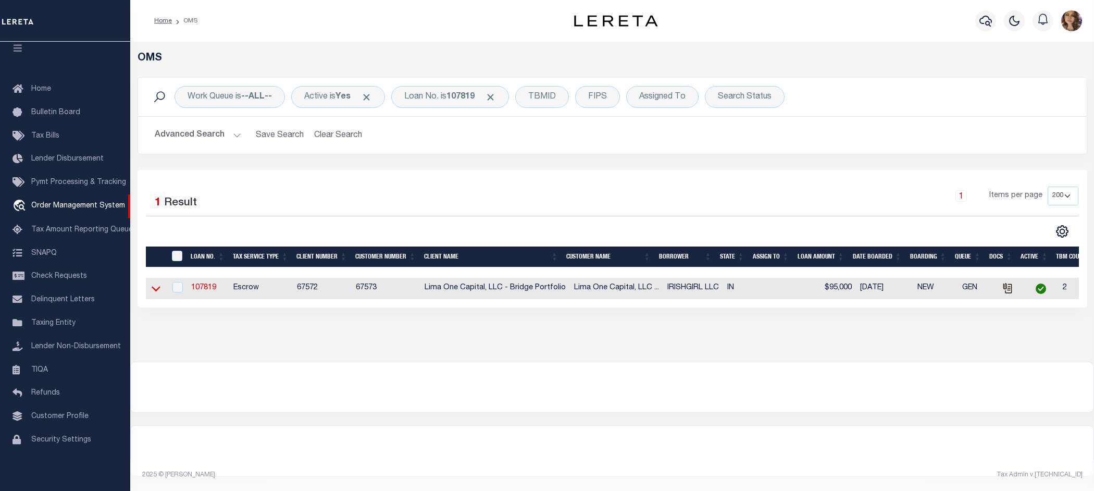
click at [154, 290] on icon at bounding box center [156, 288] width 9 height 11
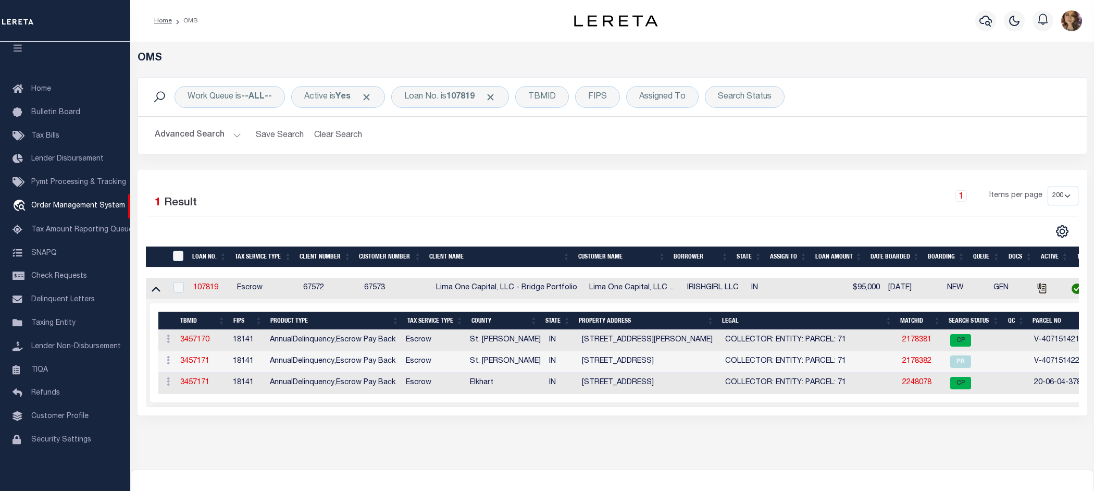
click at [814, 480] on div at bounding box center [612, 495] width 963 height 50
click at [864, 400] on div "Selected 3 Results Items per page" at bounding box center [702, 352] width 1105 height 99
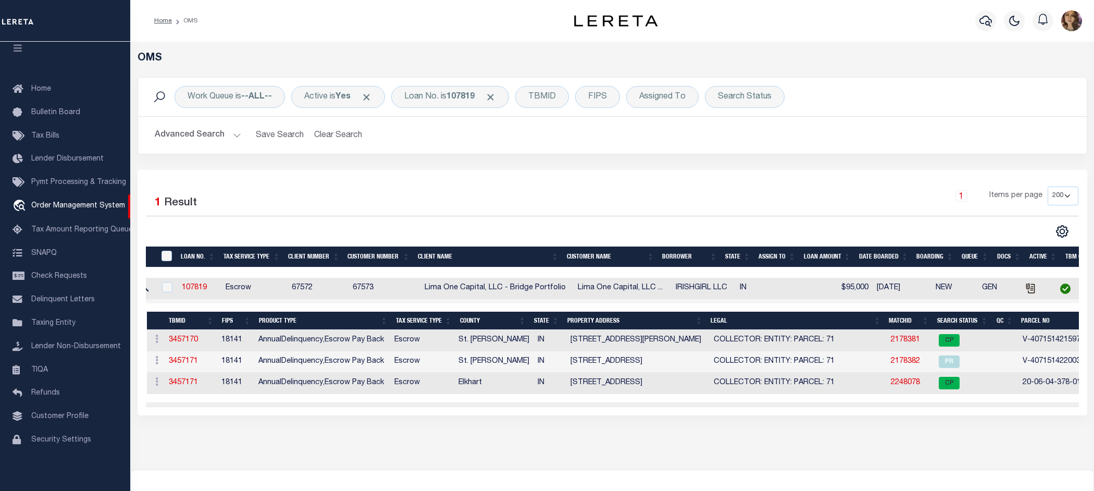
scroll to position [0, 79]
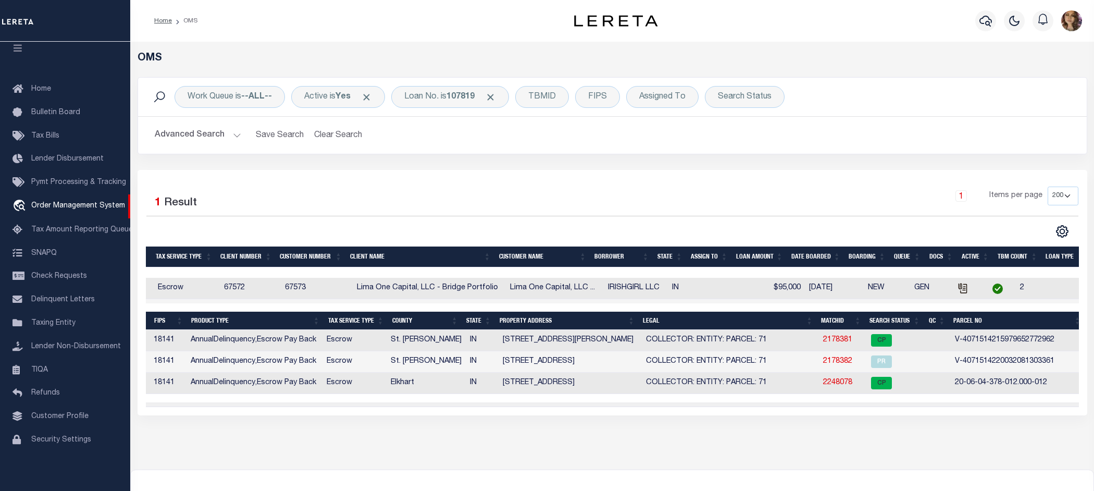
click at [772, 488] on div at bounding box center [612, 495] width 963 height 50
click at [761, 469] on div "OMS Work Queue is --ALL-- Active is Yes Loan No. is 107819 TBMID FIPS Assigned …" at bounding box center [612, 256] width 964 height 428
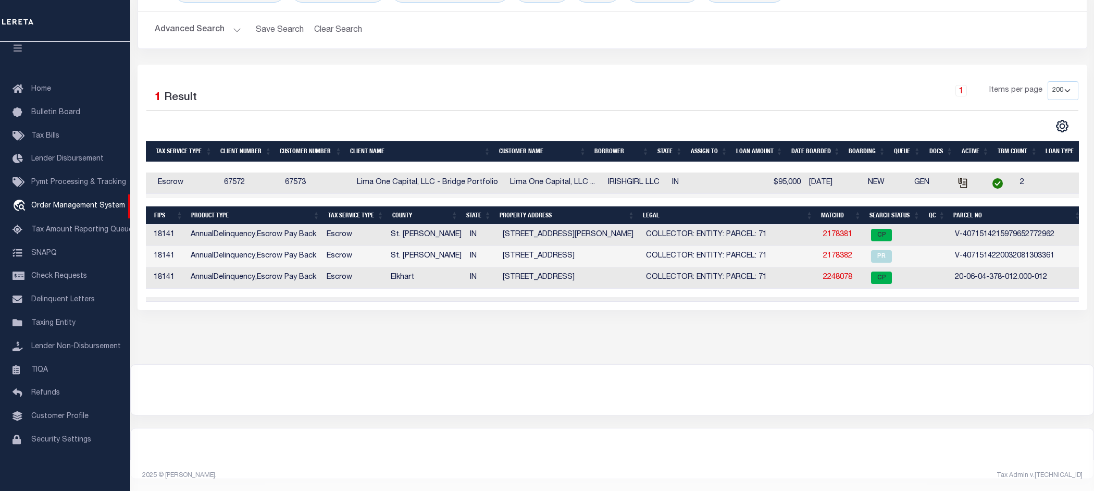
scroll to position [116, 0]
